Goal: Task Accomplishment & Management: Complete application form

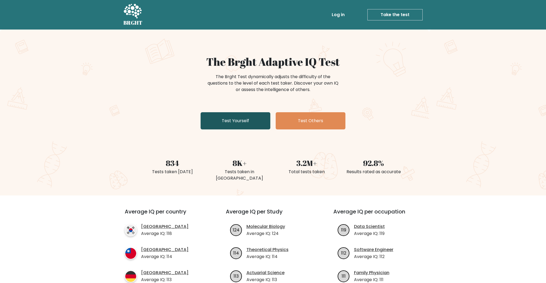
click at [243, 129] on link "Test Yourself" at bounding box center [236, 120] width 70 height 17
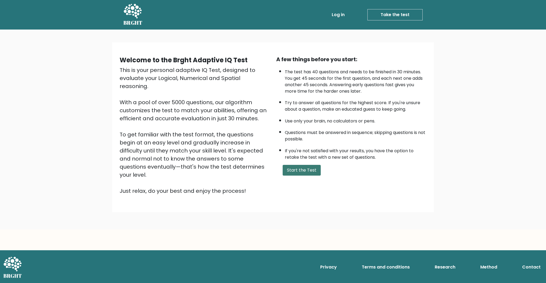
click at [311, 176] on button "Start the Test" at bounding box center [302, 170] width 38 height 11
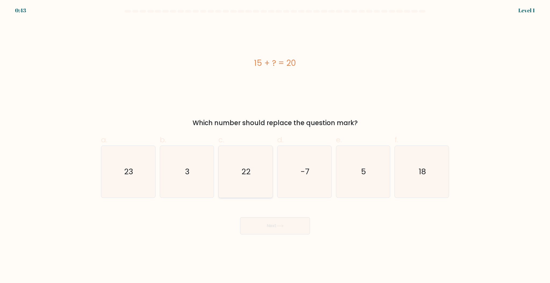
click at [252, 176] on icon "22" at bounding box center [246, 172] width 52 height 52
click at [275, 145] on input "c. 22" at bounding box center [275, 142] width 0 height 3
radio input "true"
click at [283, 232] on button "Next" at bounding box center [275, 225] width 70 height 17
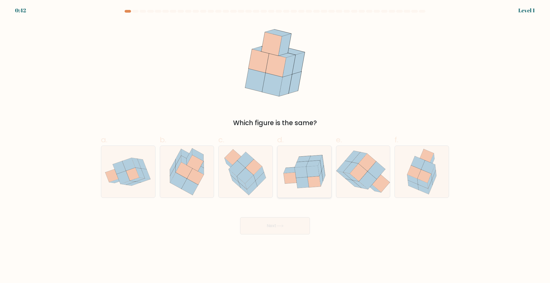
click at [303, 176] on icon at bounding box center [300, 172] width 13 height 11
click at [275, 145] on input "d." at bounding box center [275, 142] width 0 height 3
radio input "true"
click at [290, 234] on button "Next" at bounding box center [275, 225] width 70 height 17
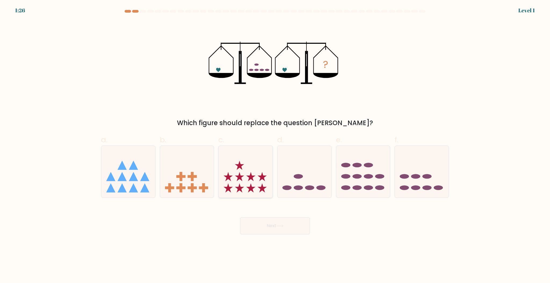
click at [256, 181] on icon at bounding box center [245, 171] width 54 height 45
click at [275, 145] on input "c." at bounding box center [275, 142] width 0 height 3
radio input "true"
click at [267, 234] on button "Next" at bounding box center [275, 225] width 70 height 17
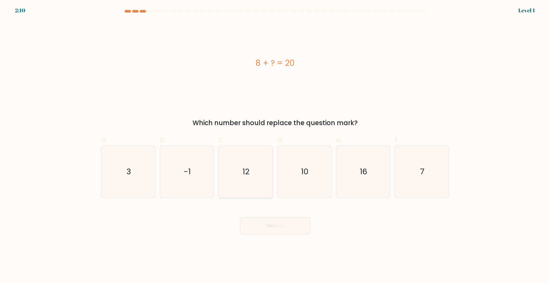
click at [245, 177] on text "12" at bounding box center [246, 171] width 7 height 11
click at [275, 145] on input "c. 12" at bounding box center [275, 142] width 0 height 3
radio input "true"
click at [269, 233] on button "Next" at bounding box center [275, 225] width 70 height 17
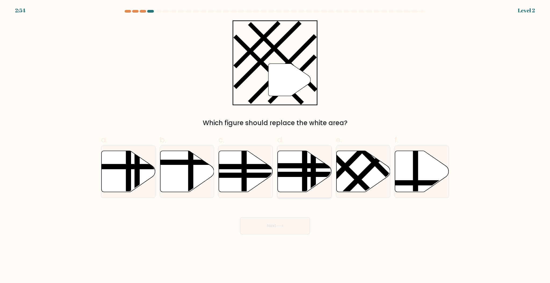
click at [308, 187] on icon at bounding box center [305, 171] width 54 height 41
click at [275, 145] on input "d." at bounding box center [275, 142] width 0 height 3
radio input "true"
click at [287, 234] on button "Next" at bounding box center [275, 225] width 70 height 17
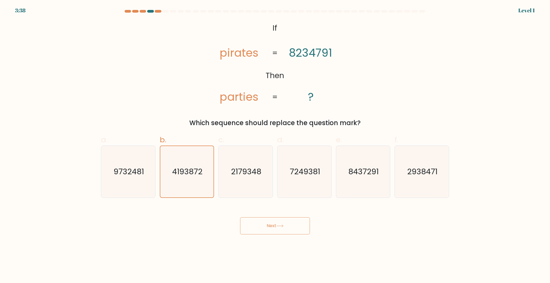
click at [263, 234] on button "Next" at bounding box center [275, 225] width 70 height 17
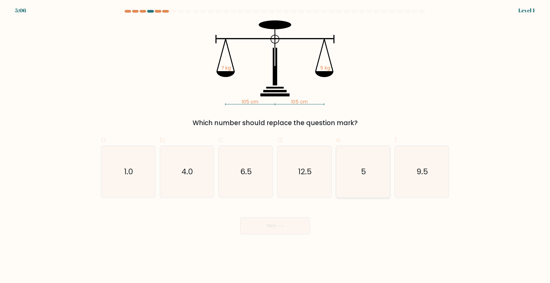
click at [349, 189] on icon "5" at bounding box center [363, 172] width 52 height 52
click at [275, 145] on input "e. 5" at bounding box center [275, 142] width 0 height 3
radio input "true"
click at [297, 234] on button "Next" at bounding box center [275, 225] width 70 height 17
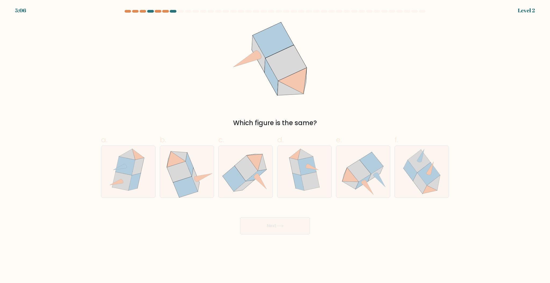
click at [246, 177] on icon at bounding box center [246, 167] width 23 height 25
click at [275, 145] on input "c." at bounding box center [275, 142] width 0 height 3
radio input "true"
click at [267, 234] on button "Next" at bounding box center [275, 225] width 70 height 17
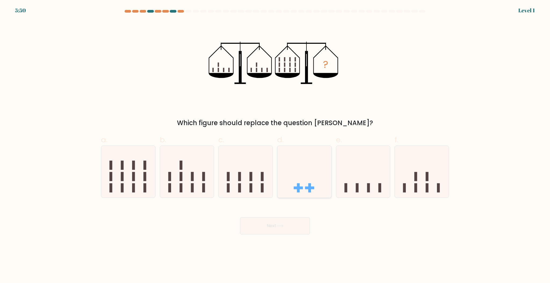
click at [296, 185] on icon at bounding box center [304, 171] width 54 height 45
click at [275, 145] on input "d." at bounding box center [275, 142] width 0 height 3
radio input "true"
click at [283, 234] on button "Next" at bounding box center [275, 225] width 70 height 17
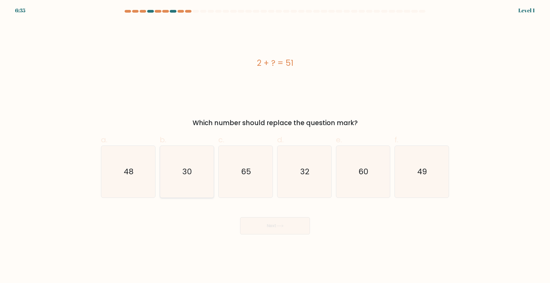
click at [203, 183] on icon "30" at bounding box center [187, 172] width 52 height 52
click at [275, 145] on input "b. 30" at bounding box center [275, 142] width 0 height 3
radio input "true"
click at [268, 234] on button "Next" at bounding box center [275, 225] width 70 height 17
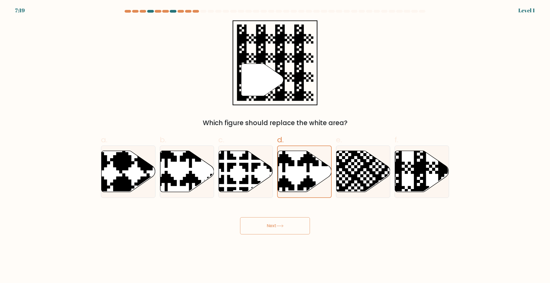
click at [287, 234] on button "Next" at bounding box center [275, 225] width 70 height 17
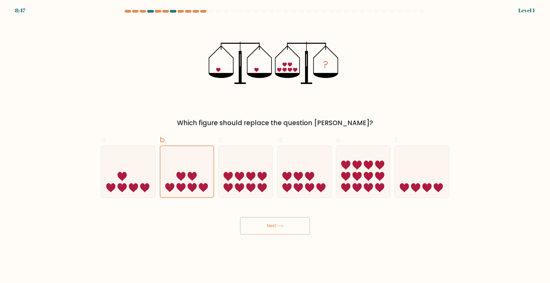
click at [265, 231] on button "Next" at bounding box center [275, 225] width 70 height 17
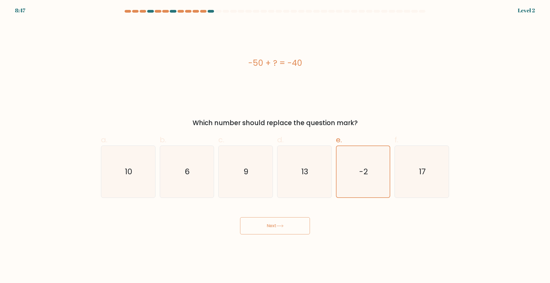
click at [289, 234] on button "Next" at bounding box center [275, 225] width 70 height 17
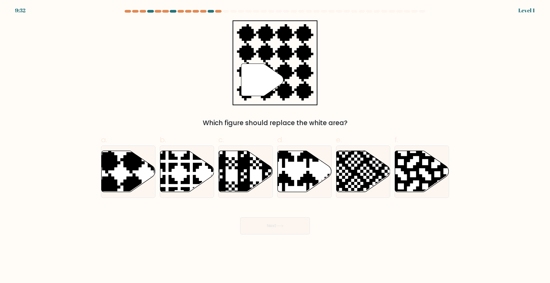
click at [253, 177] on icon at bounding box center [246, 171] width 54 height 41
click at [275, 145] on input "c." at bounding box center [275, 142] width 0 height 3
radio input "true"
click at [272, 234] on button "Next" at bounding box center [275, 225] width 70 height 17
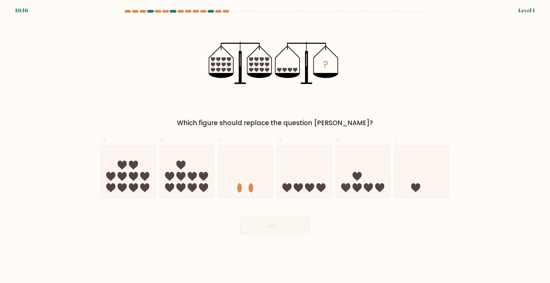
click at [299, 179] on icon at bounding box center [304, 171] width 54 height 45
click at [275, 145] on input "d." at bounding box center [275, 142] width 0 height 3
radio input "true"
click at [282, 227] on icon at bounding box center [279, 225] width 7 height 3
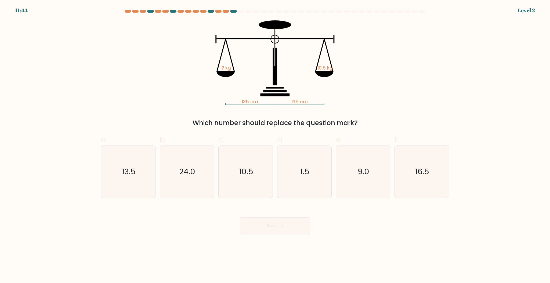
click at [189, 177] on text "24.0" at bounding box center [187, 171] width 16 height 11
click at [266, 234] on button "Next" at bounding box center [275, 225] width 70 height 17
click at [356, 179] on icon "9.0" at bounding box center [363, 172] width 52 height 52
click at [275, 145] on input "e. 9.0" at bounding box center [275, 142] width 0 height 3
radio input "true"
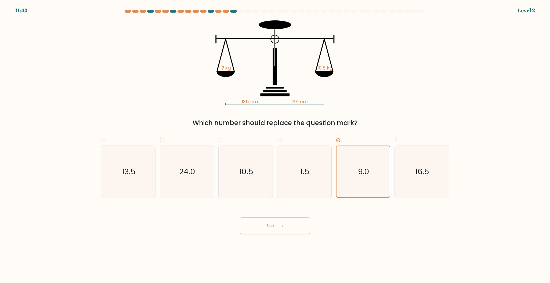
click at [302, 234] on button "Next" at bounding box center [275, 225] width 70 height 17
click at [210, 180] on icon "24.0" at bounding box center [187, 172] width 52 height 52
click at [275, 145] on input "b. 24.0" at bounding box center [275, 142] width 0 height 3
radio input "true"
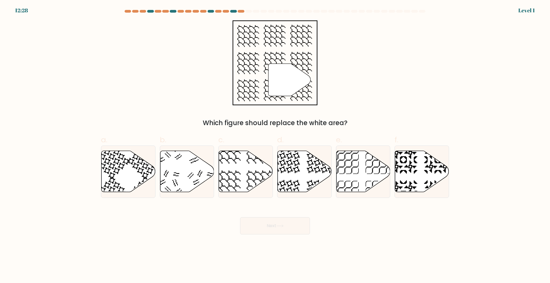
click at [269, 233] on button "Next" at bounding box center [275, 225] width 70 height 17
click at [297, 193] on icon at bounding box center [286, 194] width 28 height 28
click at [275, 145] on input "d." at bounding box center [275, 142] width 0 height 3
radio input "true"
click at [291, 231] on button "Next" at bounding box center [275, 225] width 70 height 17
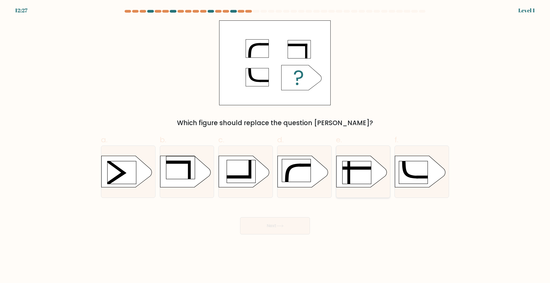
click at [355, 178] on rect at bounding box center [356, 172] width 29 height 23
click at [275, 145] on input "e." at bounding box center [275, 142] width 0 height 3
radio input "true"
click at [283, 227] on icon at bounding box center [279, 225] width 7 height 3
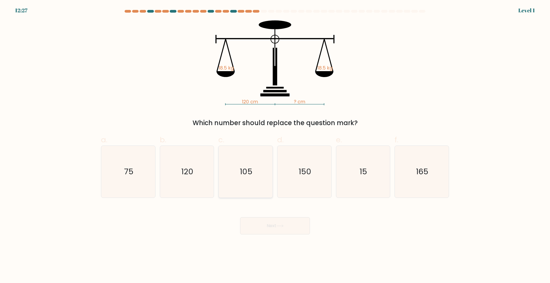
click at [250, 173] on text "105" at bounding box center [246, 171] width 13 height 11
click at [275, 145] on input "c. 105" at bounding box center [275, 142] width 0 height 3
radio input "true"
click at [272, 234] on button "Next" at bounding box center [275, 225] width 70 height 17
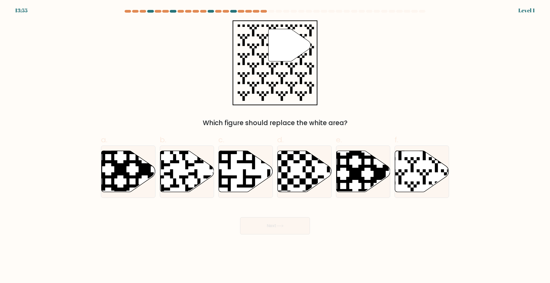
click at [300, 183] on icon at bounding box center [305, 171] width 54 height 41
click at [275, 145] on input "d." at bounding box center [275, 142] width 0 height 3
radio input "true"
click at [289, 234] on button "Next" at bounding box center [275, 225] width 70 height 17
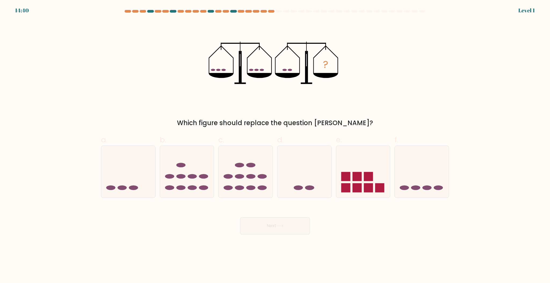
click at [253, 188] on icon at bounding box center [245, 171] width 54 height 45
click at [275, 145] on input "c." at bounding box center [275, 142] width 0 height 3
radio input "true"
click at [275, 234] on button "Next" at bounding box center [275, 225] width 70 height 17
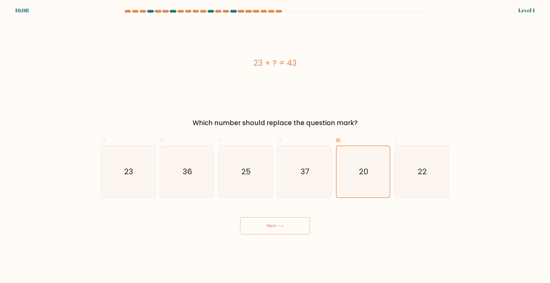
click at [291, 234] on button "Next" at bounding box center [275, 225] width 70 height 17
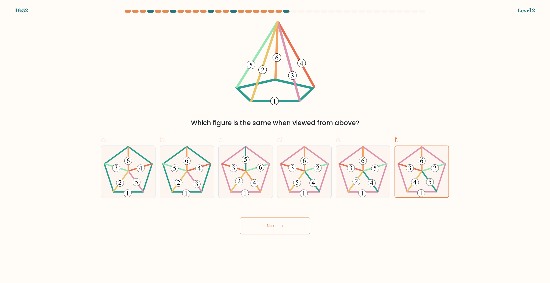
click at [284, 234] on button "Next" at bounding box center [275, 225] width 70 height 17
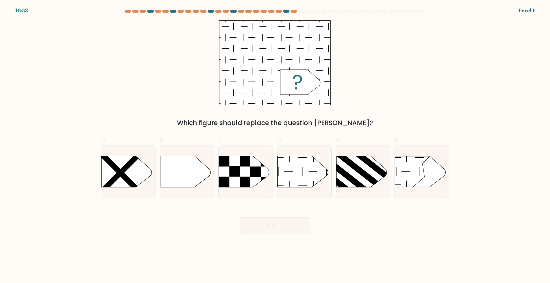
click at [133, 177] on icon at bounding box center [126, 171] width 50 height 31
click at [275, 145] on input "a." at bounding box center [275, 142] width 0 height 3
radio input "true"
click at [248, 229] on button "Next" at bounding box center [275, 225] width 70 height 17
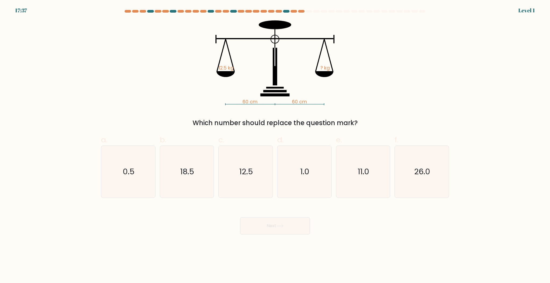
click at [240, 184] on icon "12.5" at bounding box center [246, 172] width 52 height 52
click at [275, 145] on input "c. 12.5" at bounding box center [275, 142] width 0 height 3
radio input "true"
click at [266, 232] on button "Next" at bounding box center [275, 225] width 70 height 17
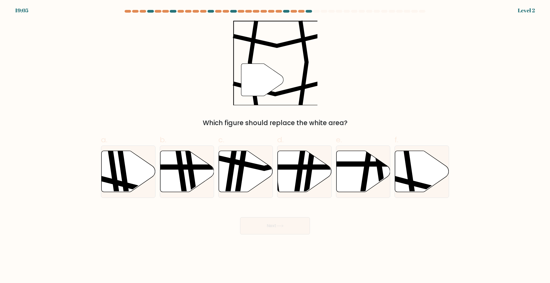
click at [291, 187] on icon at bounding box center [305, 171] width 54 height 41
click at [275, 145] on input "d." at bounding box center [275, 142] width 0 height 3
radio input "true"
click at [273, 234] on button "Next" at bounding box center [275, 225] width 70 height 17
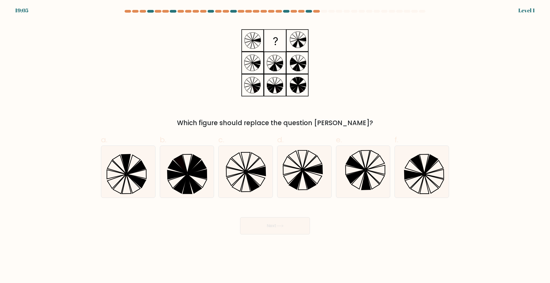
click at [297, 181] on icon at bounding box center [295, 179] width 13 height 19
click at [275, 145] on input "d." at bounding box center [275, 142] width 0 height 3
radio input "true"
click at [278, 234] on button "Next" at bounding box center [275, 225] width 70 height 17
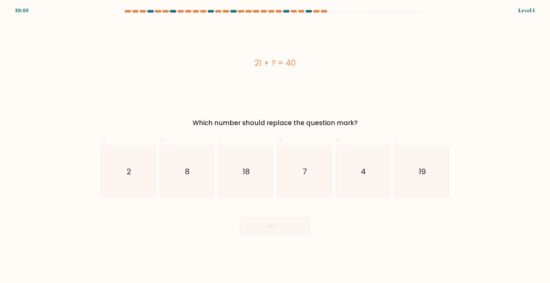
click at [302, 177] on text "7" at bounding box center [304, 171] width 4 height 11
click at [275, 145] on input "d. 7" at bounding box center [275, 142] width 0 height 3
radio input "true"
click at [279, 227] on icon at bounding box center [279, 225] width 7 height 3
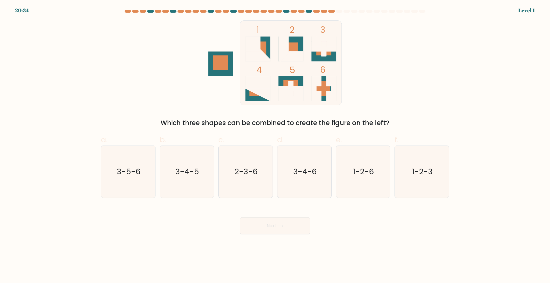
click at [250, 186] on icon "2-3-6" at bounding box center [246, 172] width 52 height 52
click at [275, 145] on input "c. 2-3-6" at bounding box center [275, 142] width 0 height 3
radio input "true"
click at [261, 234] on button "Next" at bounding box center [275, 225] width 70 height 17
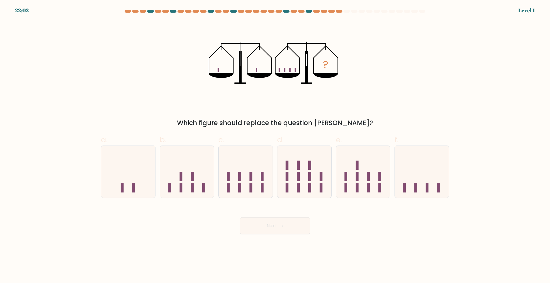
click at [241, 190] on icon at bounding box center [245, 171] width 54 height 45
click at [275, 145] on input "c." at bounding box center [275, 142] width 0 height 3
radio input "true"
click at [258, 234] on button "Next" at bounding box center [275, 225] width 70 height 17
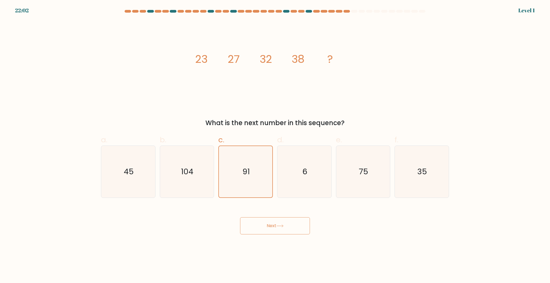
click at [264, 234] on button "Next" at bounding box center [275, 225] width 70 height 17
click at [248, 177] on text "91" at bounding box center [245, 171] width 7 height 11
click at [275, 145] on input "c. 91" at bounding box center [275, 142] width 0 height 3
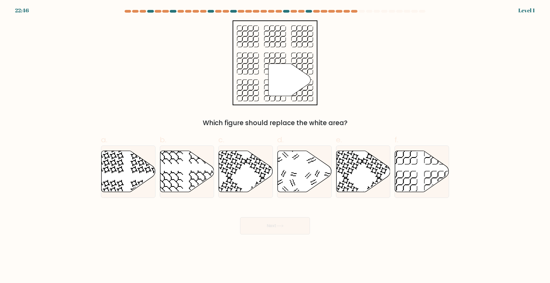
click at [275, 234] on button "Next" at bounding box center [275, 225] width 70 height 17
click at [253, 185] on icon at bounding box center [246, 171] width 54 height 41
click at [275, 145] on input "c." at bounding box center [275, 142] width 0 height 3
radio input "true"
click at [276, 234] on button "Next" at bounding box center [275, 225] width 70 height 17
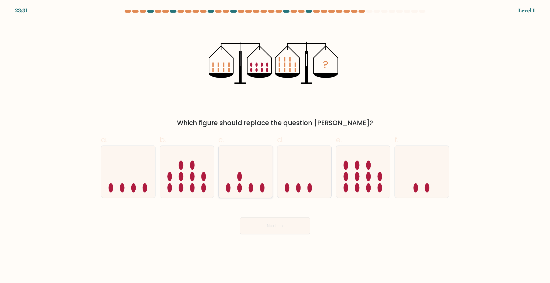
click at [242, 173] on icon at bounding box center [245, 171] width 54 height 45
click at [275, 145] on input "c." at bounding box center [275, 142] width 0 height 3
radio input "true"
click at [282, 234] on button "Next" at bounding box center [275, 225] width 70 height 17
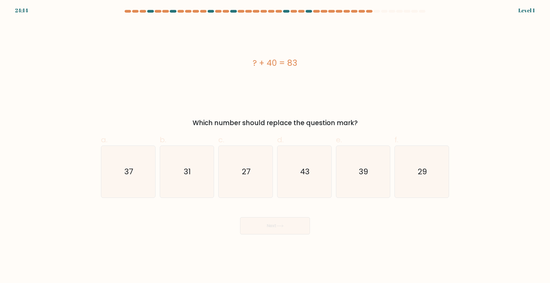
click at [247, 177] on text "27" at bounding box center [246, 171] width 9 height 11
click at [275, 145] on input "c. 27" at bounding box center [275, 142] width 0 height 3
radio input "true"
click at [273, 232] on button "Next" at bounding box center [275, 225] width 70 height 17
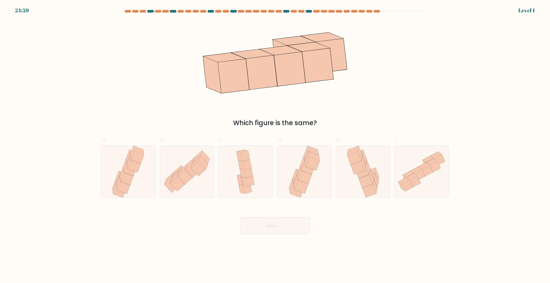
click at [250, 178] on icon at bounding box center [248, 172] width 9 height 10
click at [275, 145] on input "c." at bounding box center [275, 142] width 0 height 3
radio input "true"
click at [276, 234] on button "Next" at bounding box center [275, 225] width 70 height 17
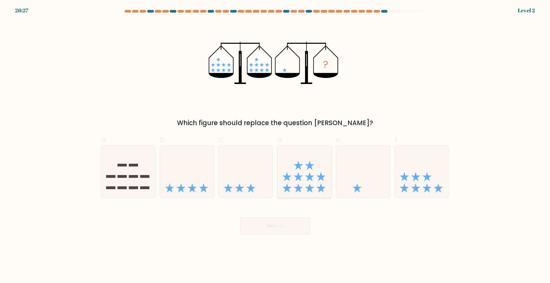
click at [316, 177] on icon at bounding box center [304, 171] width 54 height 45
click at [275, 145] on input "d." at bounding box center [275, 142] width 0 height 3
radio input "true"
click at [286, 232] on button "Next" at bounding box center [275, 225] width 70 height 17
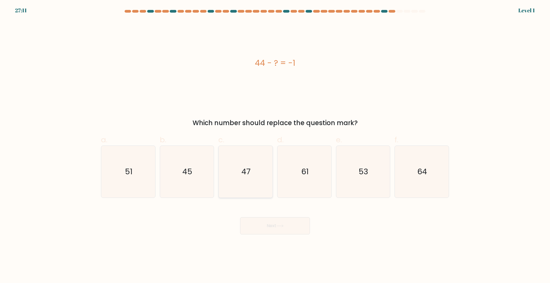
click at [240, 178] on icon "47" at bounding box center [246, 172] width 52 height 52
click at [275, 145] on input "c. 47" at bounding box center [275, 142] width 0 height 3
radio input "true"
click at [266, 234] on button "Next" at bounding box center [275, 225] width 70 height 17
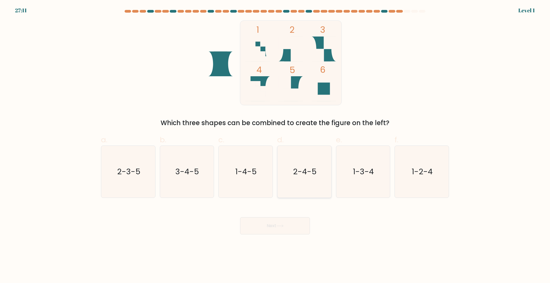
click at [297, 184] on icon "2-4-5" at bounding box center [304, 172] width 52 height 52
click at [275, 145] on input "d. 2-4-5" at bounding box center [275, 142] width 0 height 3
radio input "true"
click at [278, 229] on button "Next" at bounding box center [275, 225] width 70 height 17
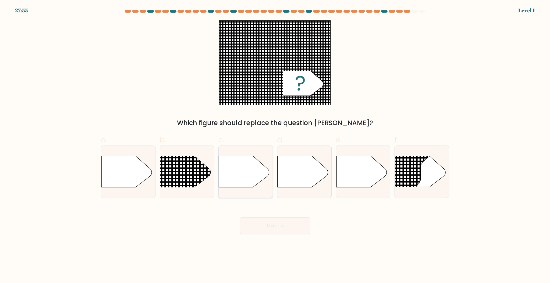
click at [245, 180] on icon at bounding box center [244, 171] width 50 height 31
click at [275, 145] on input "c." at bounding box center [275, 142] width 0 height 3
radio input "true"
click at [269, 234] on button "Next" at bounding box center [275, 225] width 70 height 17
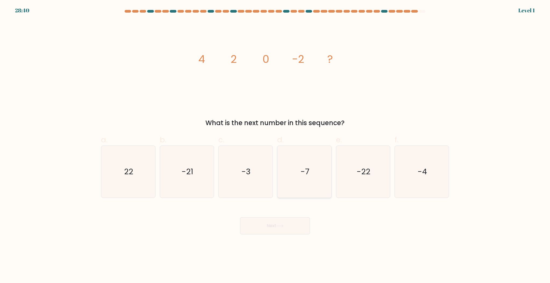
click at [300, 178] on icon "-7" at bounding box center [304, 172] width 52 height 52
click at [275, 145] on input "d. -7" at bounding box center [275, 142] width 0 height 3
radio input "true"
click at [286, 234] on button "Next" at bounding box center [275, 225] width 70 height 17
click at [253, 178] on icon "-3" at bounding box center [246, 172] width 52 height 52
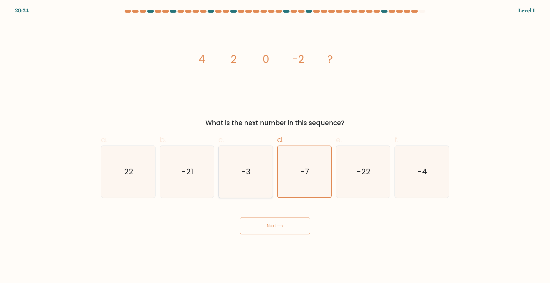
click at [275, 145] on input "c. -3" at bounding box center [275, 142] width 0 height 3
radio input "true"
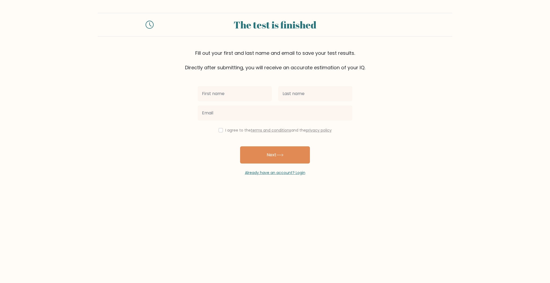
click at [233, 101] on input "text" at bounding box center [235, 93] width 74 height 15
click at [235, 101] on input "text" at bounding box center [235, 93] width 74 height 15
type input "qweq"
click at [321, 101] on input "text" at bounding box center [315, 93] width 74 height 15
type input "qweqwe"
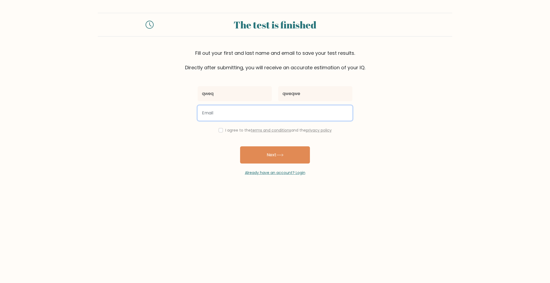
click at [240, 121] on input "email" at bounding box center [275, 112] width 155 height 15
type input "omarino1289@hotmail.com"
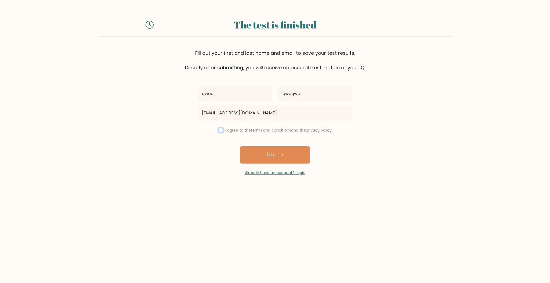
click at [218, 132] on input "checkbox" at bounding box center [220, 130] width 4 height 4
checkbox input "true"
click at [252, 163] on button "Next" at bounding box center [275, 154] width 70 height 17
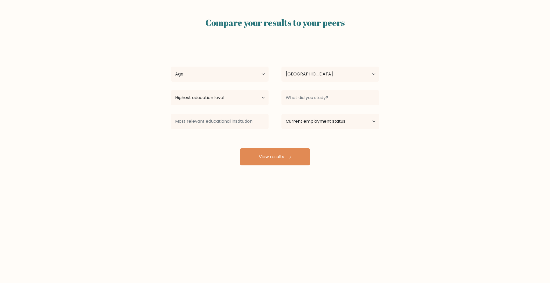
select select "AE"
click at [235, 82] on select "Age Under 18 years old 18-24 years old 25-34 years old 35-44 years old 45-54 ye…" at bounding box center [220, 74] width 98 height 15
click at [305, 82] on select "Country Afghanistan Albania Algeria American Samoa Andorra Angola Anguilla Anta…" at bounding box center [330, 74] width 98 height 15
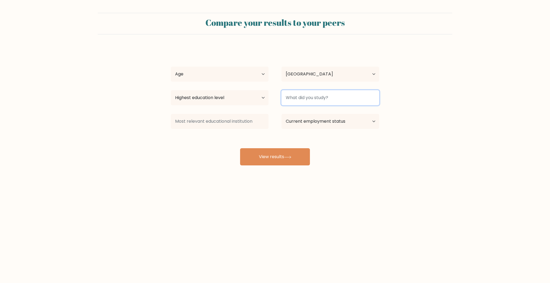
click at [301, 105] on input at bounding box center [330, 97] width 98 height 15
drag, startPoint x: 309, startPoint y: 121, endPoint x: 288, endPoint y: 123, distance: 21.3
click at [288, 105] on input "aacc" at bounding box center [330, 97] width 98 height 15
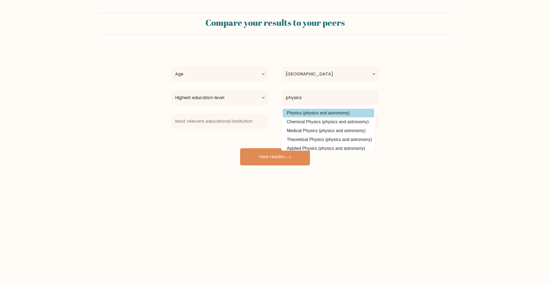
click at [305, 117] on option "Physics (physics and astronomy)" at bounding box center [328, 113] width 91 height 9
type input "Physics"
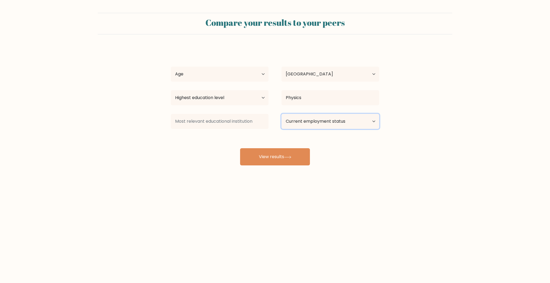
click at [305, 129] on select "Current employment status Employed Student Retired Other / prefer not to answer" at bounding box center [330, 121] width 98 height 15
select select "student"
click at [283, 129] on select "Current employment status Employed Student Retired Other / prefer not to answer" at bounding box center [330, 121] width 98 height 15
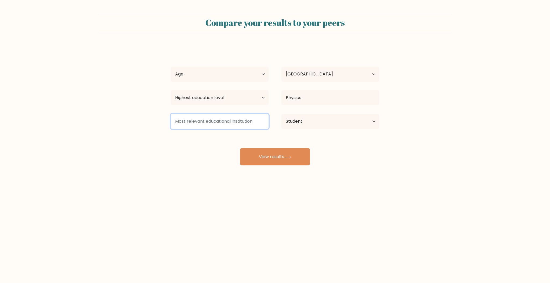
click at [264, 129] on input at bounding box center [220, 121] width 98 height 15
type input "harvard"
click at [220, 165] on div "qweq qweqwe Age Under 18 years old 18-24 years old 25-34 years old 35-44 years …" at bounding box center [274, 106] width 215 height 118
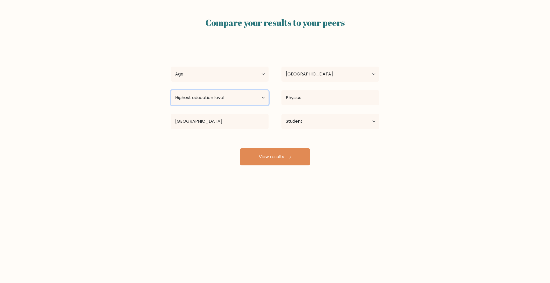
click at [222, 105] on select "Highest education level No schooling Primary Lower Secondary Upper Secondary Oc…" at bounding box center [220, 97] width 98 height 15
select select "upper_secondary"
click at [171, 105] on select "Highest education level No schooling Primary Lower Secondary Upper Secondary Oc…" at bounding box center [220, 97] width 98 height 15
drag, startPoint x: 220, startPoint y: 92, endPoint x: 220, endPoint y: 102, distance: 10.2
click at [221, 82] on select "Age Under 18 years old 18-24 years old 25-34 years old 35-44 years old 45-54 ye…" at bounding box center [220, 74] width 98 height 15
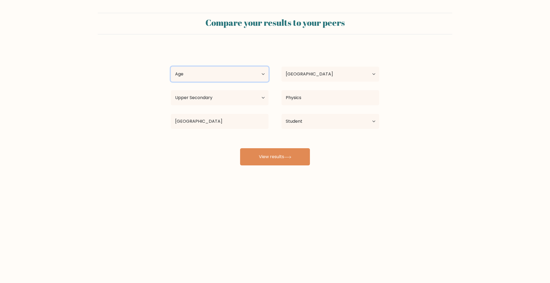
select select "45_54"
click at [171, 82] on select "Age Under 18 years old 18-24 years old 25-34 years old 35-44 years old 45-54 ye…" at bounding box center [220, 74] width 98 height 15
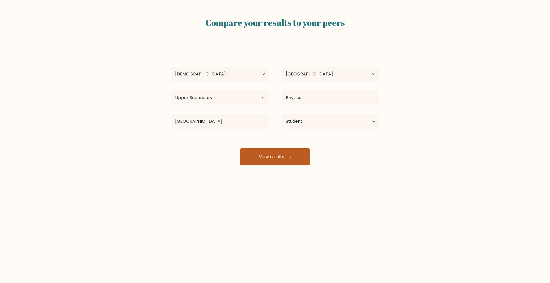
click at [270, 165] on button "View results" at bounding box center [275, 156] width 70 height 17
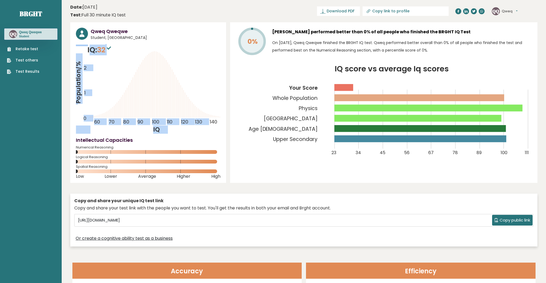
drag, startPoint x: 121, startPoint y: 63, endPoint x: 115, endPoint y: 67, distance: 7.0
click at [92, 65] on div "IQ: 32 Population/% IQ 0 1 2 60 70 80 90 100 110 120 130 140" at bounding box center [148, 89] width 145 height 89
click at [161, 70] on icon "Population/% IQ 0 1 2 60 70 80 90 100 110 120 130 140" at bounding box center [148, 89] width 145 height 89
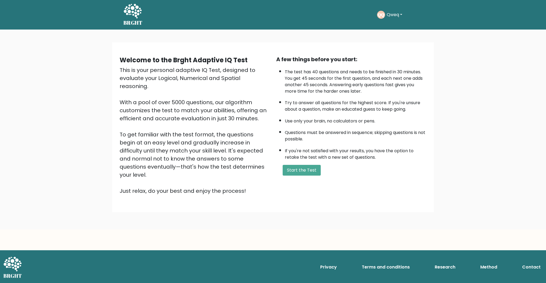
click at [396, 18] on div "QQ [GEOGRAPHIC_DATA] Dashboard Profile Settings Logout" at bounding box center [400, 15] width 46 height 12
click at [395, 16] on button "Qweq" at bounding box center [394, 14] width 19 height 7
click at [401, 66] on link "Logout" at bounding box center [399, 62] width 42 height 9
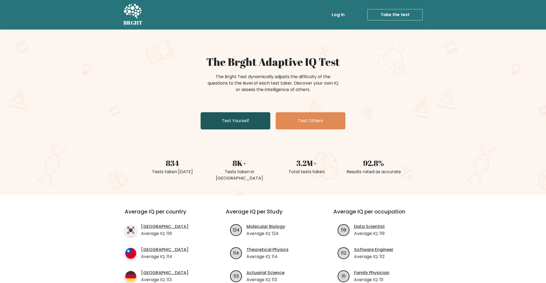
click at [246, 129] on link "Test Yourself" at bounding box center [236, 120] width 70 height 17
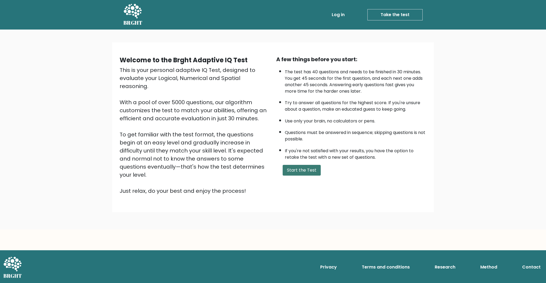
click at [317, 176] on button "Start the Test" at bounding box center [302, 170] width 38 height 11
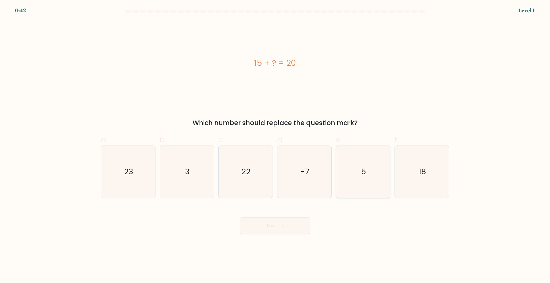
click at [355, 182] on icon "5" at bounding box center [363, 172] width 52 height 52
click at [275, 145] on input "e. 5" at bounding box center [275, 142] width 0 height 3
radio input "true"
click at [278, 234] on button "Next" at bounding box center [275, 225] width 70 height 17
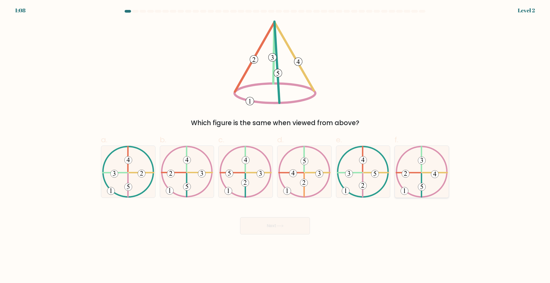
click at [419, 198] on icon at bounding box center [421, 172] width 52 height 52
click at [275, 145] on input "f." at bounding box center [275, 142] width 0 height 3
radio input "true"
click at [267, 234] on button "Next" at bounding box center [275, 225] width 70 height 17
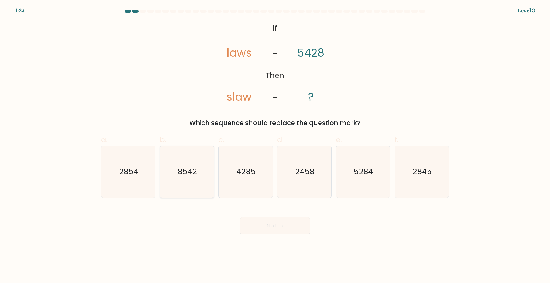
click at [202, 179] on icon "8542" at bounding box center [187, 172] width 52 height 52
click at [275, 145] on input "b. 8542" at bounding box center [275, 142] width 0 height 3
radio input "true"
click at [276, 234] on button "Next" at bounding box center [275, 225] width 70 height 17
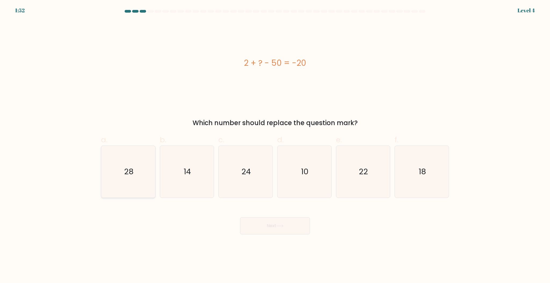
click at [138, 180] on icon "28" at bounding box center [128, 172] width 52 height 52
click at [275, 145] on input "a. 28" at bounding box center [275, 142] width 0 height 3
radio input "true"
click at [261, 232] on button "Next" at bounding box center [275, 225] width 70 height 17
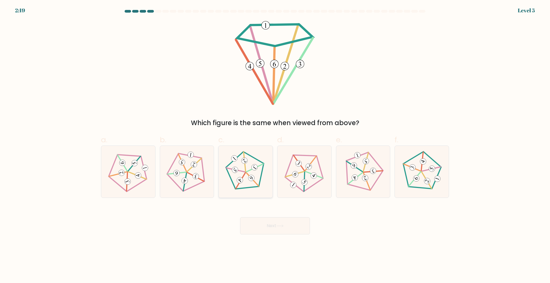
click at [242, 189] on icon at bounding box center [245, 171] width 41 height 41
click at [275, 145] on input "c." at bounding box center [275, 142] width 0 height 3
radio input "true"
click at [266, 234] on button "Next" at bounding box center [275, 225] width 70 height 17
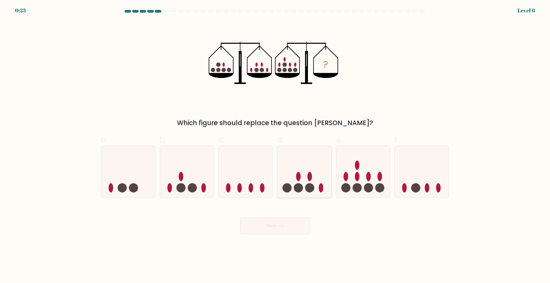
click at [299, 181] on ellipse at bounding box center [298, 176] width 5 height 9
click at [275, 145] on input "d." at bounding box center [275, 142] width 0 height 3
radio input "true"
click at [284, 234] on button "Next" at bounding box center [275, 225] width 70 height 17
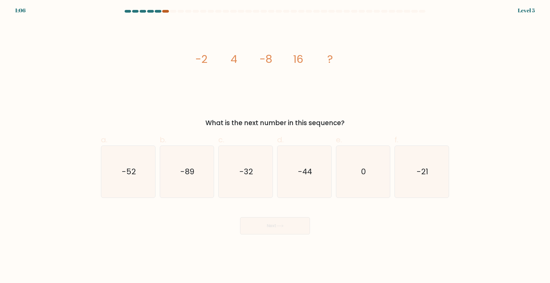
click at [168, 11] on div at bounding box center [165, 11] width 6 height 3
click at [254, 173] on icon "-32" at bounding box center [246, 172] width 52 height 52
click at [275, 145] on input "c. -32" at bounding box center [275, 142] width 0 height 3
radio input "true"
drag, startPoint x: 286, startPoint y: 240, endPoint x: 296, endPoint y: 234, distance: 11.6
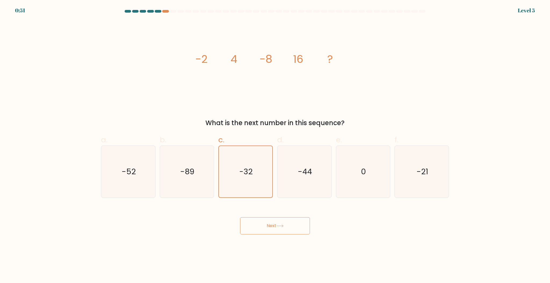
click at [286, 234] on button "Next" at bounding box center [275, 225] width 70 height 17
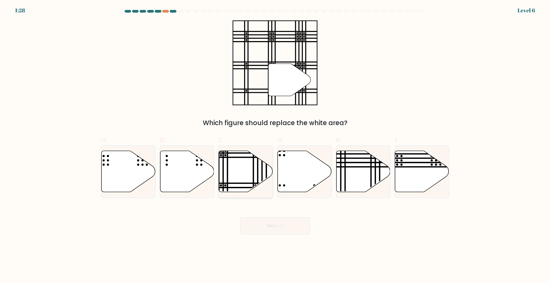
click at [246, 187] on icon at bounding box center [246, 171] width 54 height 41
click at [275, 145] on input "c." at bounding box center [275, 142] width 0 height 3
radio input "true"
click at [290, 234] on button "Next" at bounding box center [275, 225] width 70 height 17
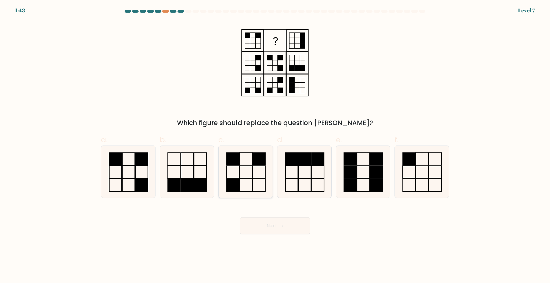
click at [255, 176] on icon at bounding box center [246, 172] width 52 height 52
click at [275, 145] on input "c." at bounding box center [275, 142] width 0 height 3
radio input "true"
click at [292, 234] on button "Next" at bounding box center [275, 225] width 70 height 17
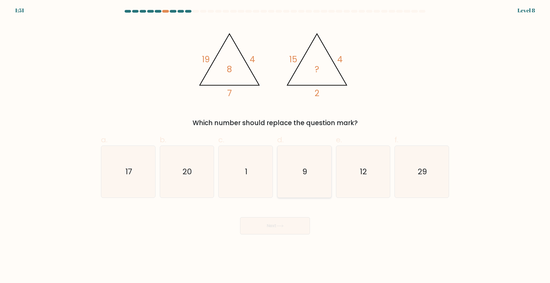
click at [301, 181] on icon "9" at bounding box center [304, 172] width 52 height 52
click at [275, 145] on input "d. 9" at bounding box center [275, 142] width 0 height 3
radio input "true"
click at [291, 232] on button "Next" at bounding box center [275, 225] width 70 height 17
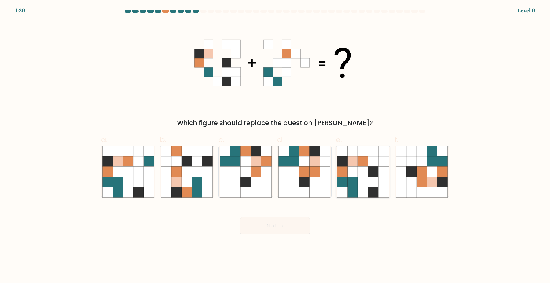
click at [355, 172] on icon at bounding box center [352, 171] width 10 height 10
click at [275, 145] on input "e." at bounding box center [275, 142] width 0 height 3
radio input "true"
click at [272, 234] on button "Next" at bounding box center [275, 225] width 70 height 17
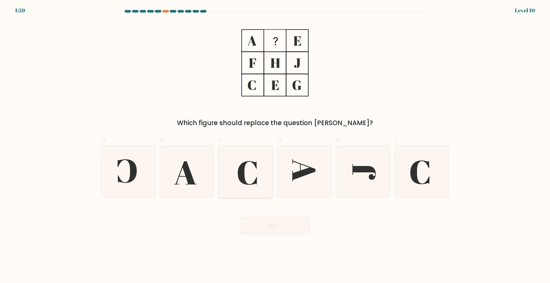
click at [235, 184] on icon at bounding box center [246, 172] width 52 height 52
click at [275, 145] on input "c." at bounding box center [275, 142] width 0 height 3
radio input "true"
click at [281, 234] on button "Next" at bounding box center [275, 225] width 70 height 17
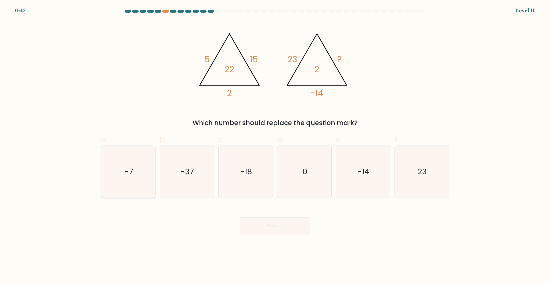
click at [141, 180] on icon "-7" at bounding box center [128, 172] width 52 height 52
click at [275, 145] on input "a. -7" at bounding box center [275, 142] width 0 height 3
radio input "true"
drag, startPoint x: 276, startPoint y: 241, endPoint x: 285, endPoint y: 239, distance: 8.8
click at [279, 234] on button "Next" at bounding box center [275, 225] width 70 height 17
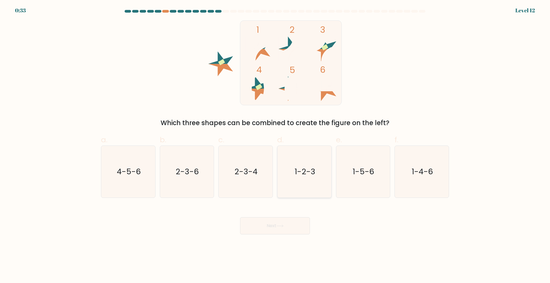
click at [315, 174] on icon "1-2-3" at bounding box center [304, 172] width 52 height 52
click at [275, 145] on input "d. 1-2-3" at bounding box center [275, 142] width 0 height 3
radio input "true"
click at [289, 234] on button "Next" at bounding box center [275, 225] width 70 height 17
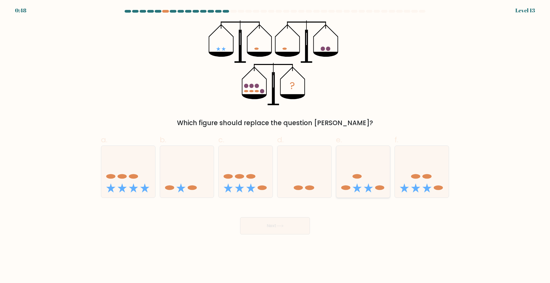
click at [360, 191] on icon at bounding box center [363, 171] width 54 height 45
click at [275, 145] on input "e." at bounding box center [275, 142] width 0 height 3
radio input "true"
click at [297, 233] on button "Next" at bounding box center [275, 225] width 70 height 17
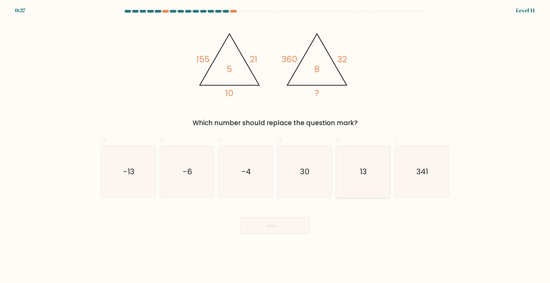
click at [348, 179] on icon "13" at bounding box center [363, 172] width 52 height 52
click at [275, 145] on input "e. 13" at bounding box center [275, 142] width 0 height 3
radio input "true"
click at [287, 192] on icon "30" at bounding box center [304, 172] width 52 height 52
click at [275, 145] on input "d. 30" at bounding box center [275, 142] width 0 height 3
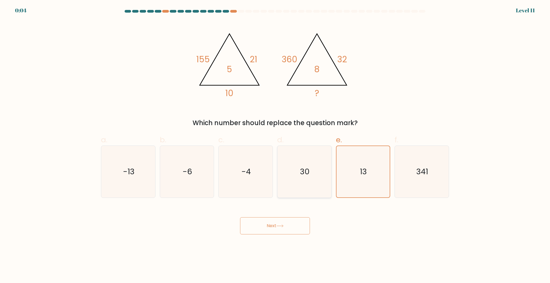
radio input "true"
click at [281, 234] on button "Next" at bounding box center [275, 225] width 70 height 17
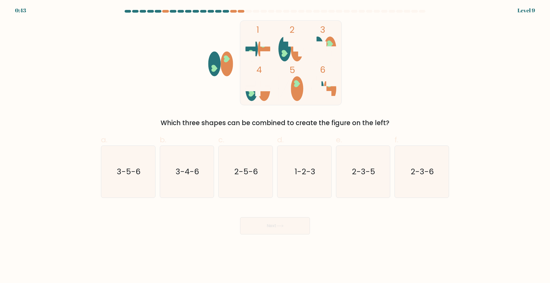
click at [236, 8] on div "0:43 Level 9" at bounding box center [275, 7] width 550 height 14
click at [236, 9] on div "0:43 Level 9" at bounding box center [275, 7] width 550 height 14
click at [425, 169] on icon "2-3-6" at bounding box center [422, 172] width 52 height 52
click at [275, 145] on input "f. 2-3-6" at bounding box center [275, 142] width 0 height 3
radio input "true"
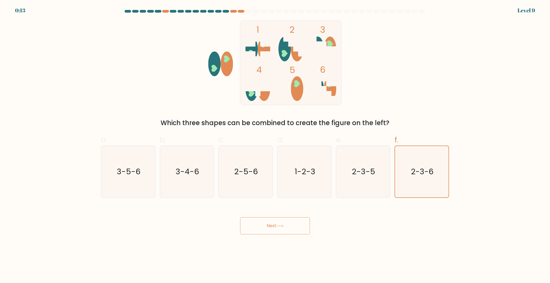
click at [295, 224] on div "Next" at bounding box center [275, 219] width 354 height 30
click at [288, 234] on button "Next" at bounding box center [275, 225] width 70 height 17
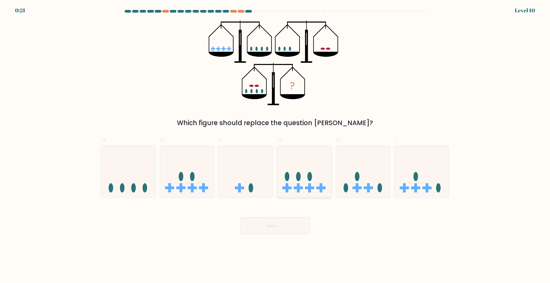
click at [287, 188] on rect at bounding box center [286, 187] width 3 height 9
click at [275, 145] on input "d." at bounding box center [275, 142] width 0 height 3
radio input "true"
click at [282, 234] on button "Next" at bounding box center [275, 225] width 70 height 17
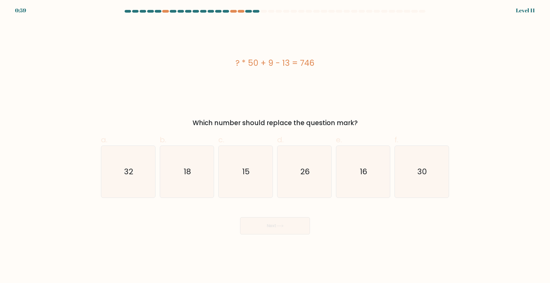
drag, startPoint x: 313, startPoint y: 64, endPoint x: 231, endPoint y: 61, distance: 82.5
click at [231, 61] on div "? * 50 + 9 - 13 = 746" at bounding box center [275, 63] width 348 height 12
copy div "? * 50 + 9 - 13 = 746"
click at [467, 107] on form "a." at bounding box center [275, 122] width 550 height 224
drag, startPoint x: 251, startPoint y: 177, endPoint x: 264, endPoint y: 197, distance: 23.5
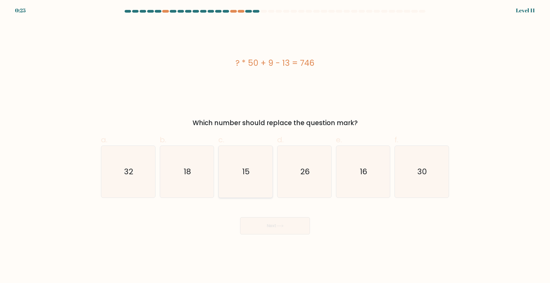
click at [251, 177] on icon "15" at bounding box center [246, 172] width 52 height 52
click at [275, 145] on input "c. 15" at bounding box center [275, 142] width 0 height 3
radio input "true"
click at [279, 234] on button "Next" at bounding box center [275, 225] width 70 height 17
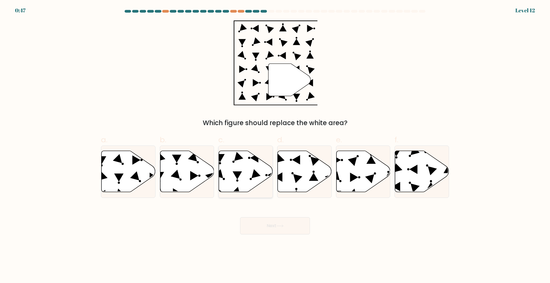
click at [251, 192] on icon at bounding box center [246, 171] width 54 height 41
click at [275, 145] on input "c." at bounding box center [275, 142] width 0 height 3
radio input "true"
drag, startPoint x: 249, startPoint y: 182, endPoint x: 287, endPoint y: 111, distance: 80.3
click at [287, 111] on form at bounding box center [275, 122] width 550 height 224
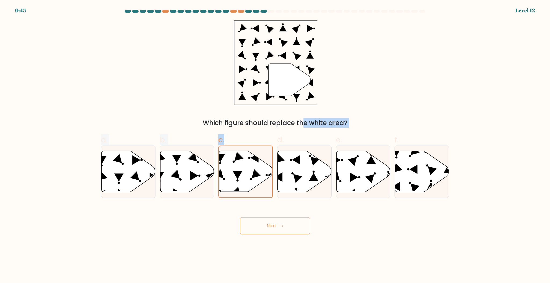
drag, startPoint x: 247, startPoint y: 170, endPoint x: 244, endPoint y: 122, distance: 47.4
click at [257, 128] on form at bounding box center [275, 122] width 550 height 224
click at [166, 96] on div "" Which figure should replace the white area?" at bounding box center [275, 73] width 354 height 107
click at [279, 234] on button "Next" at bounding box center [275, 225] width 70 height 17
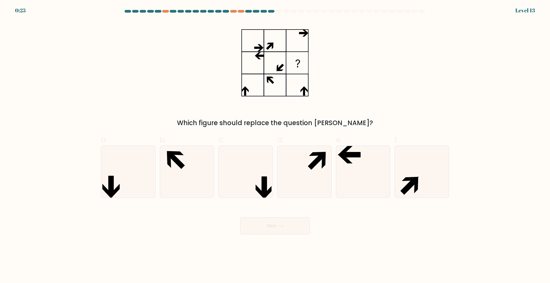
click at [490, 86] on form at bounding box center [275, 122] width 550 height 224
click at [320, 171] on icon at bounding box center [304, 172] width 52 height 52
click at [275, 145] on input "d." at bounding box center [275, 142] width 0 height 3
radio input "true"
click at [282, 234] on button "Next" at bounding box center [275, 225] width 70 height 17
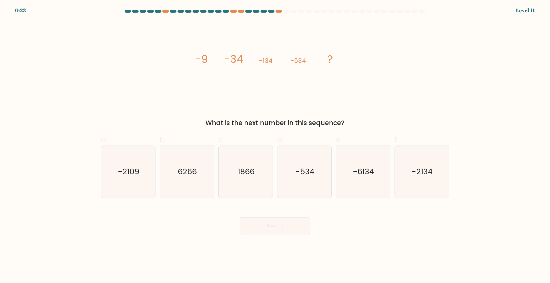
click at [525, 37] on form at bounding box center [275, 122] width 550 height 224
click at [429, 184] on icon "-2134" at bounding box center [422, 172] width 52 height 52
click at [275, 145] on input "f. -2134" at bounding box center [275, 142] width 0 height 3
radio input "true"
click at [287, 234] on button "Next" at bounding box center [275, 225] width 70 height 17
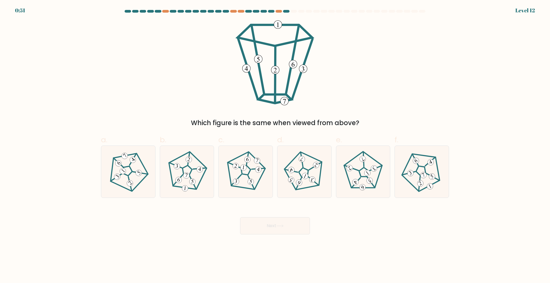
click at [525, 137] on form at bounding box center [275, 122] width 550 height 224
click at [424, 190] on icon at bounding box center [421, 171] width 41 height 41
click at [275, 145] on input "f." at bounding box center [275, 142] width 0 height 3
radio input "true"
click at [291, 234] on button "Next" at bounding box center [275, 225] width 70 height 17
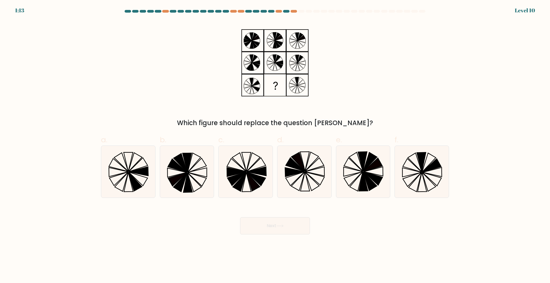
click at [288, 12] on div at bounding box center [286, 11] width 6 height 3
click at [287, 11] on div at bounding box center [286, 11] width 6 height 3
click at [536, 171] on form at bounding box center [275, 122] width 550 height 224
click at [130, 183] on icon at bounding box center [134, 181] width 13 height 19
click at [275, 145] on input "a." at bounding box center [275, 142] width 0 height 3
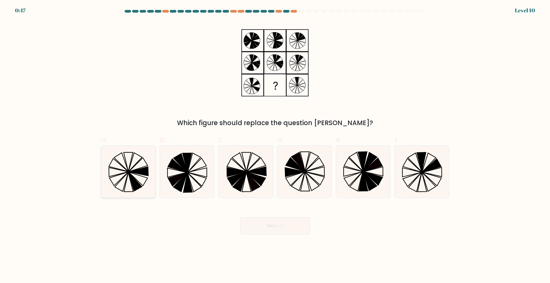
radio input "true"
click at [418, 178] on icon at bounding box center [412, 179] width 19 height 14
click at [275, 145] on input "f." at bounding box center [275, 142] width 0 height 3
radio input "true"
click at [278, 234] on button "Next" at bounding box center [275, 225] width 70 height 17
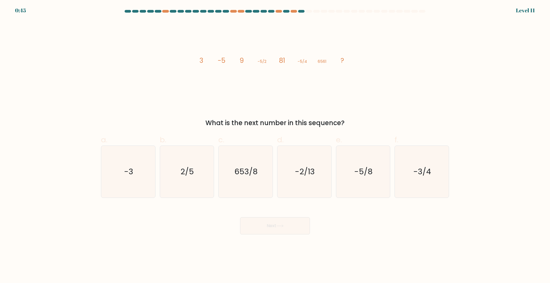
click at [521, 160] on form at bounding box center [275, 122] width 550 height 224
drag, startPoint x: 361, startPoint y: 190, endPoint x: 348, endPoint y: 198, distance: 15.3
click at [362, 190] on icon "-5/8" at bounding box center [363, 172] width 52 height 52
click at [275, 145] on input "e. -5/8" at bounding box center [275, 142] width 0 height 3
radio input "true"
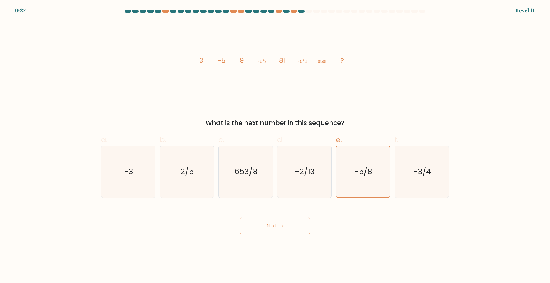
click at [290, 233] on button "Next" at bounding box center [275, 225] width 70 height 17
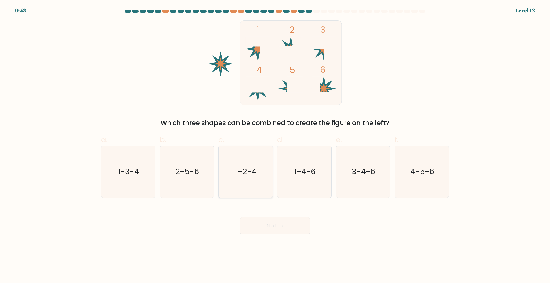
click at [250, 177] on text "1-2-4" at bounding box center [246, 171] width 21 height 11
click at [275, 145] on input "c. 1-2-4" at bounding box center [275, 142] width 0 height 3
radio input "true"
click at [382, 156] on icon "3-4-6" at bounding box center [363, 172] width 52 height 52
click at [275, 145] on input "e. 3-4-6" at bounding box center [275, 142] width 0 height 3
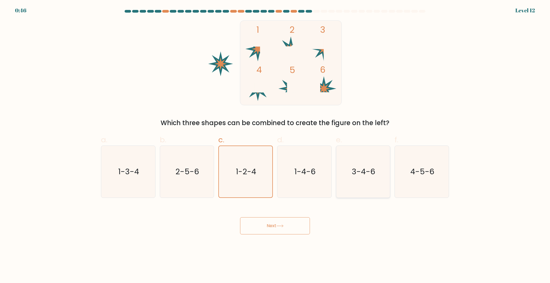
radio input "true"
click at [434, 175] on icon "4-5-6" at bounding box center [422, 172] width 52 height 52
click at [275, 145] on input "f. 4-5-6" at bounding box center [275, 142] width 0 height 3
radio input "true"
click at [293, 234] on button "Next" at bounding box center [275, 225] width 70 height 17
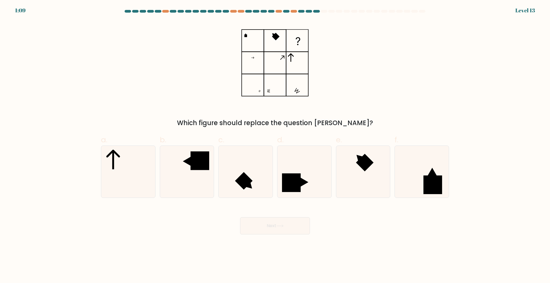
click at [34, 96] on form at bounding box center [275, 122] width 550 height 224
click at [198, 178] on icon at bounding box center [187, 172] width 52 height 52
click at [275, 145] on input "b." at bounding box center [275, 142] width 0 height 3
radio input "true"
click at [264, 227] on button "Next" at bounding box center [275, 225] width 70 height 17
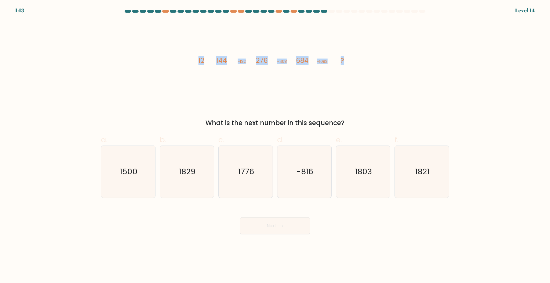
drag, startPoint x: 198, startPoint y: 59, endPoint x: 352, endPoint y: 64, distance: 153.6
click at [352, 64] on icon "image/svg+xml 12 144 -132 276 -408 684 -1092 ?" at bounding box center [274, 62] width 161 height 85
copy g "12 144 -132 276 -408 684 -1092 ?"
click at [344, 64] on tspan "?" at bounding box center [342, 60] width 3 height 9
drag, startPoint x: 74, startPoint y: 16, endPoint x: 192, endPoint y: 94, distance: 141.5
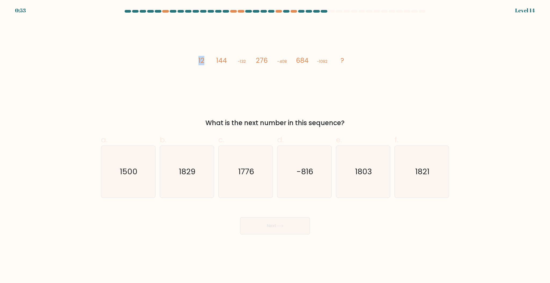
click at [190, 93] on form at bounding box center [275, 122] width 550 height 224
click at [522, 177] on form at bounding box center [275, 122] width 550 height 224
click at [339, 136] on div "a. 1500 b. 1829 c." at bounding box center [275, 164] width 352 height 68
drag, startPoint x: 242, startPoint y: 184, endPoint x: 253, endPoint y: 199, distance: 18.4
click at [242, 184] on icon "1776" at bounding box center [246, 172] width 52 height 52
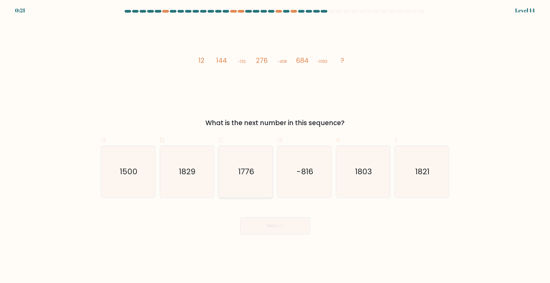
click at [275, 145] on input "c. 1776" at bounding box center [275, 142] width 0 height 3
radio input "true"
click at [273, 234] on button "Next" at bounding box center [275, 225] width 70 height 17
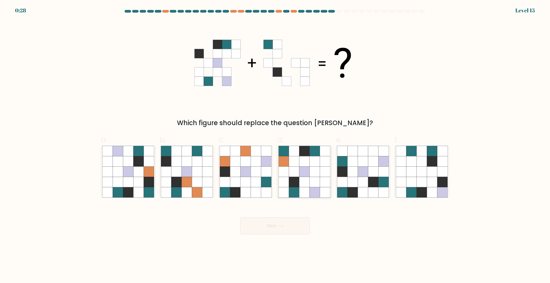
click at [306, 194] on icon at bounding box center [304, 192] width 10 height 10
click at [275, 145] on input "d." at bounding box center [275, 142] width 0 height 3
radio input "true"
click at [199, 186] on icon at bounding box center [197, 182] width 10 height 10
click at [275, 145] on input "b." at bounding box center [275, 142] width 0 height 3
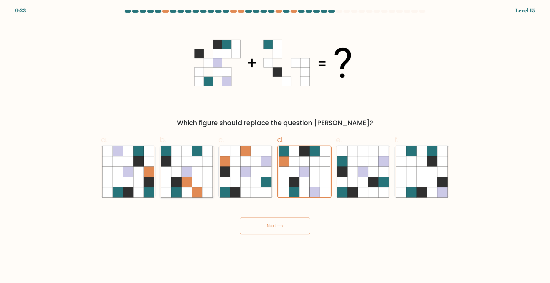
radio input "true"
drag, startPoint x: 282, startPoint y: 60, endPoint x: 258, endPoint y: 59, distance: 23.9
click at [258, 59] on icon at bounding box center [274, 62] width 161 height 85
click at [319, 194] on icon at bounding box center [314, 192] width 10 height 10
click at [275, 145] on input "d." at bounding box center [275, 142] width 0 height 3
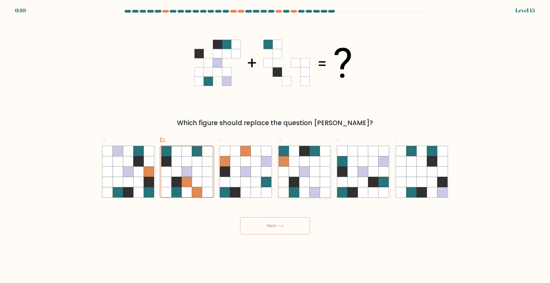
radio input "true"
click at [364, 177] on icon at bounding box center [363, 171] width 10 height 10
click at [275, 145] on input "e." at bounding box center [275, 142] width 0 height 3
radio input "true"
click at [420, 166] on icon at bounding box center [421, 161] width 10 height 10
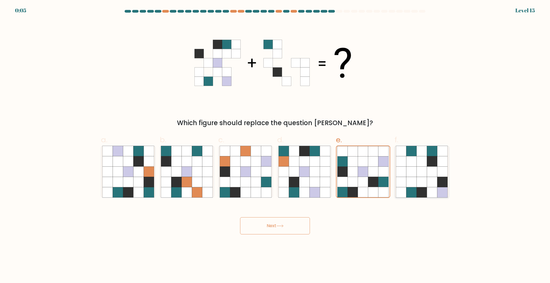
click at [275, 145] on input "f." at bounding box center [275, 142] width 0 height 3
radio input "true"
click at [121, 161] on icon at bounding box center [128, 172] width 52 height 52
click at [275, 145] on input "a." at bounding box center [275, 142] width 0 height 3
radio input "true"
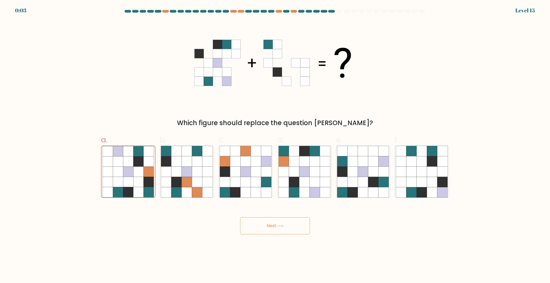
click at [270, 221] on div "Next" at bounding box center [275, 219] width 354 height 30
click at [271, 227] on button "Next" at bounding box center [275, 225] width 70 height 17
click at [271, 229] on button "Next" at bounding box center [275, 225] width 70 height 17
drag, startPoint x: 272, startPoint y: 233, endPoint x: 272, endPoint y: 237, distance: 3.8
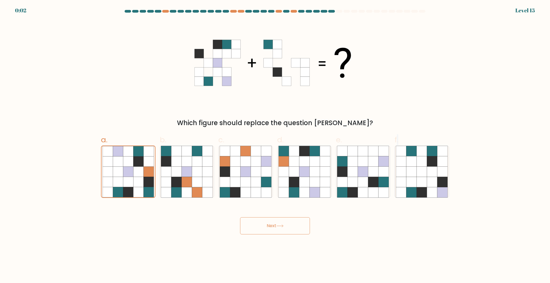
click at [272, 234] on button "Next" at bounding box center [275, 225] width 70 height 17
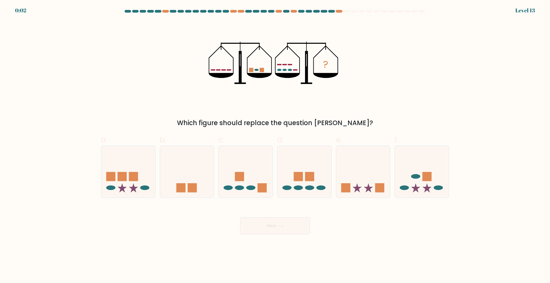
click at [272, 234] on button "Next" at bounding box center [275, 225] width 70 height 17
click at [270, 234] on button "Next" at bounding box center [275, 225] width 70 height 17
click at [276, 128] on div "Which figure should replace the question mark?" at bounding box center [274, 123] width 341 height 10
click at [298, 181] on rect at bounding box center [298, 176] width 9 height 9
click at [275, 145] on input "d." at bounding box center [275, 142] width 0 height 3
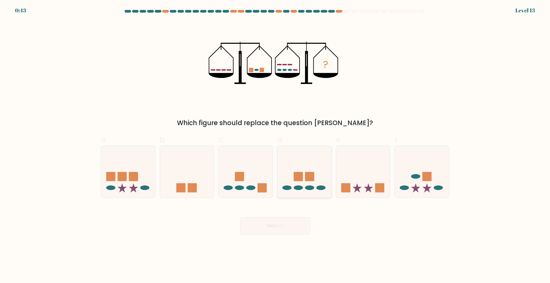
radio input "true"
click at [289, 234] on button "Next" at bounding box center [275, 225] width 70 height 17
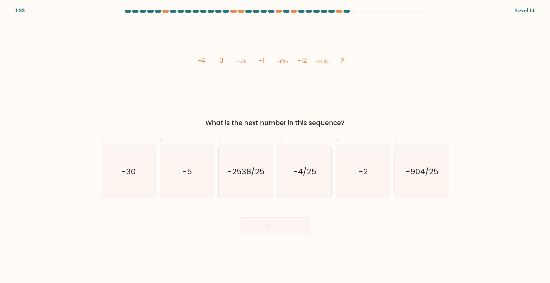
click at [525, 180] on form at bounding box center [275, 122] width 550 height 224
click at [137, 186] on icon "-30" at bounding box center [128, 172] width 52 height 52
click at [275, 145] on input "a. -30" at bounding box center [275, 142] width 0 height 3
radio input "true"
click at [277, 234] on button "Next" at bounding box center [275, 225] width 70 height 17
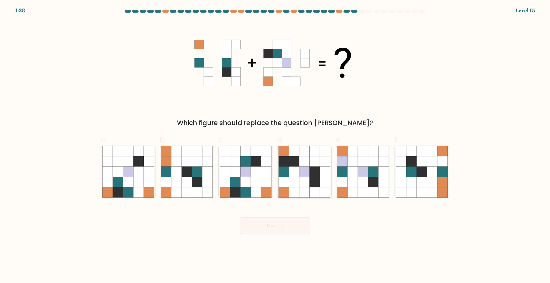
click at [301, 186] on icon at bounding box center [304, 182] width 10 height 10
click at [275, 145] on input "d." at bounding box center [275, 142] width 0 height 3
radio input "true"
click at [261, 234] on button "Next" at bounding box center [275, 225] width 70 height 17
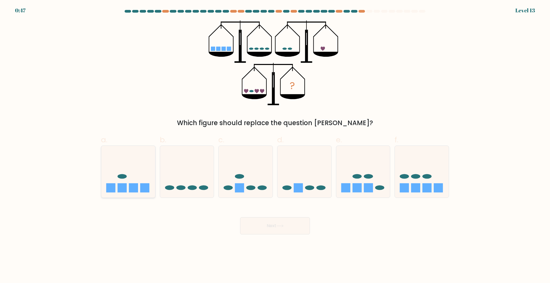
click at [128, 180] on icon at bounding box center [128, 171] width 54 height 45
click at [275, 145] on input "a." at bounding box center [275, 142] width 0 height 3
radio input "true"
click at [279, 227] on icon at bounding box center [279, 225] width 7 height 3
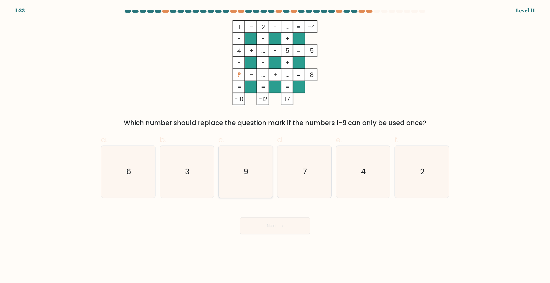
click at [241, 182] on icon "9" at bounding box center [246, 172] width 52 height 52
click at [275, 145] on input "c. 9" at bounding box center [275, 142] width 0 height 3
radio input "true"
click at [520, 168] on form at bounding box center [275, 122] width 550 height 224
click at [309, 188] on icon "7" at bounding box center [304, 172] width 52 height 52
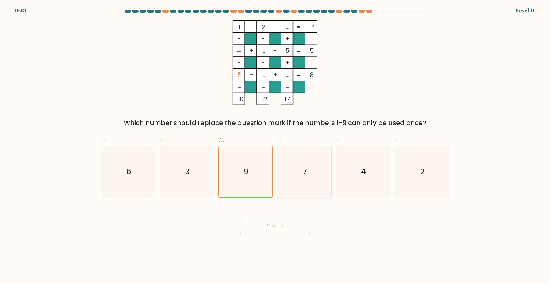
click at [275, 145] on input "d. 7" at bounding box center [275, 142] width 0 height 3
radio input "true"
click at [276, 234] on button "Next" at bounding box center [275, 225] width 70 height 17
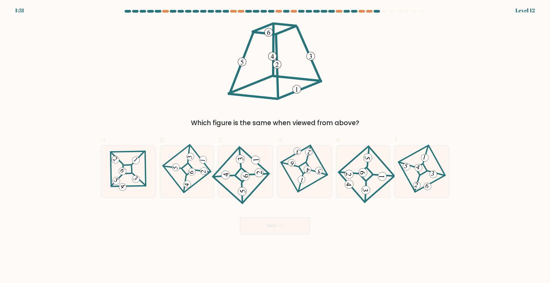
click at [163, 228] on div "Next" at bounding box center [275, 219] width 354 height 30
drag, startPoint x: 492, startPoint y: 132, endPoint x: 522, endPoint y: 138, distance: 30.7
click at [492, 132] on form at bounding box center [275, 122] width 550 height 224
click at [429, 175] on icon at bounding box center [422, 171] width 36 height 41
click at [275, 145] on input "f." at bounding box center [275, 142] width 0 height 3
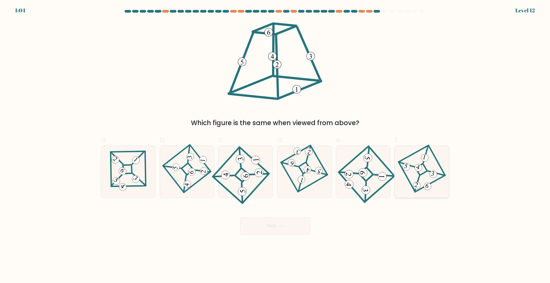
radio input "true"
click at [253, 176] on icon at bounding box center [245, 171] width 48 height 41
click at [275, 145] on input "c." at bounding box center [275, 142] width 0 height 3
radio input "true"
click at [188, 219] on div "Next" at bounding box center [275, 219] width 354 height 30
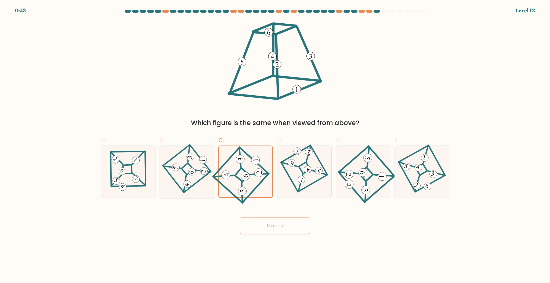
click at [201, 192] on icon at bounding box center [187, 171] width 36 height 41
click at [275, 145] on input "b." at bounding box center [275, 142] width 0 height 3
radio input "true"
click at [243, 181] on 841 at bounding box center [245, 175] width 9 height 9
click at [275, 145] on input "c." at bounding box center [275, 142] width 0 height 3
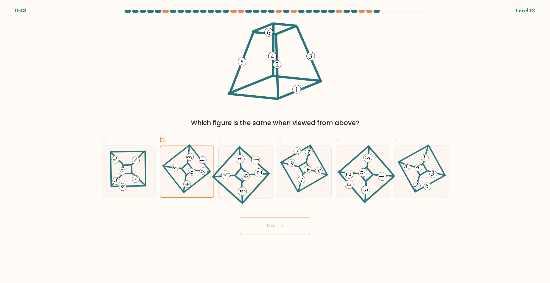
radio input "true"
click at [268, 234] on button "Next" at bounding box center [275, 225] width 70 height 17
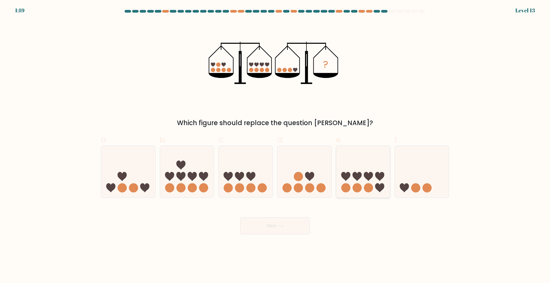
click at [366, 191] on circle at bounding box center [368, 187] width 9 height 9
click at [275, 145] on input "e." at bounding box center [275, 142] width 0 height 3
radio input "true"
drag, startPoint x: 124, startPoint y: 187, endPoint x: 184, endPoint y: 208, distance: 63.3
click at [124, 188] on icon at bounding box center [128, 171] width 54 height 45
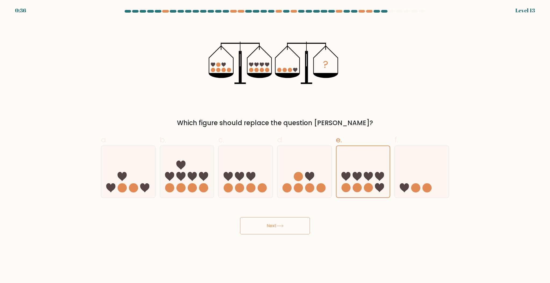
click at [275, 145] on input "a." at bounding box center [275, 142] width 0 height 3
radio input "true"
click at [272, 234] on button "Next" at bounding box center [275, 225] width 70 height 17
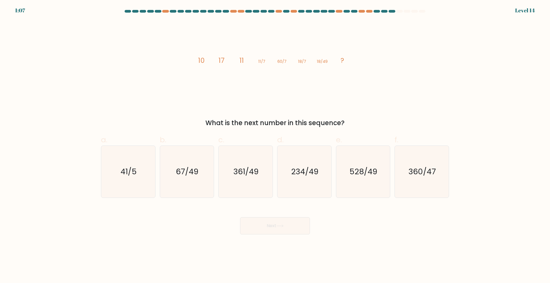
click at [508, 82] on form at bounding box center [275, 122] width 550 height 224
click at [301, 188] on icon "234/49" at bounding box center [304, 172] width 52 height 52
click at [275, 145] on input "d. 234/49" at bounding box center [275, 142] width 0 height 3
radio input "true"
click at [283, 234] on button "Next" at bounding box center [275, 225] width 70 height 17
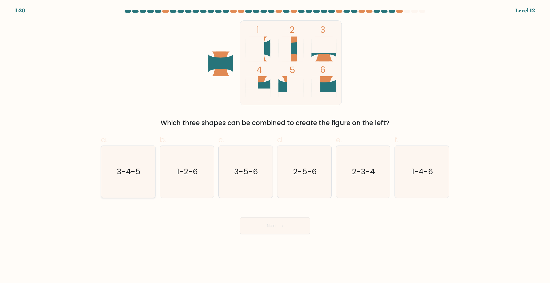
click at [134, 155] on icon "3-4-5" at bounding box center [128, 172] width 52 height 52
click at [275, 145] on input "a. 3-4-5" at bounding box center [275, 142] width 0 height 3
radio input "true"
click at [255, 177] on text "3-5-6" at bounding box center [246, 171] width 24 height 11
click at [275, 145] on input "c. 3-5-6" at bounding box center [275, 142] width 0 height 3
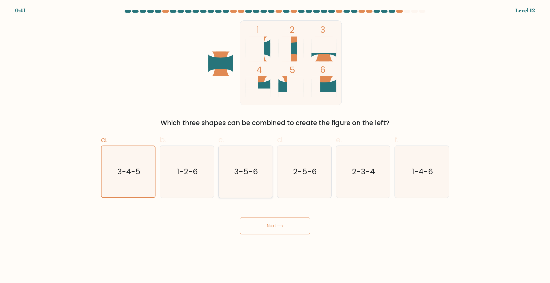
radio input "true"
click at [274, 229] on button "Next" at bounding box center [275, 225] width 70 height 17
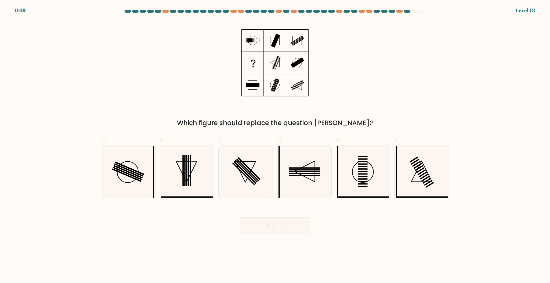
click at [493, 160] on form at bounding box center [275, 122] width 550 height 224
click at [290, 185] on icon at bounding box center [304, 172] width 52 height 52
click at [275, 145] on input "d." at bounding box center [275, 142] width 0 height 3
radio input "true"
click at [270, 234] on div "Next" at bounding box center [275, 219] width 354 height 30
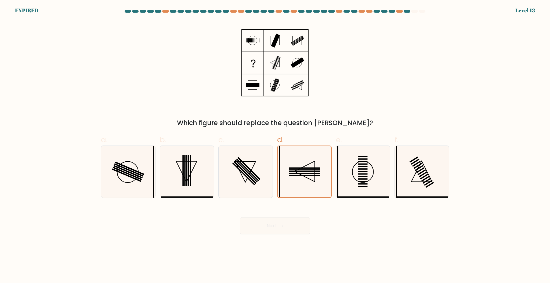
click at [270, 234] on div "Next" at bounding box center [275, 219] width 354 height 30
click at [269, 234] on div "Next" at bounding box center [275, 219] width 354 height 30
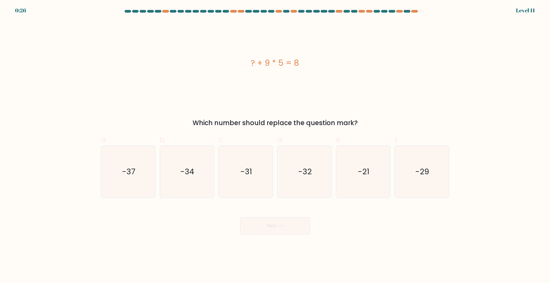
click at [476, 152] on form "a." at bounding box center [275, 122] width 550 height 224
click at [344, 185] on icon "-21" at bounding box center [363, 172] width 52 height 52
click at [275, 145] on input "e. -21" at bounding box center [275, 142] width 0 height 3
radio input "true"
click at [298, 230] on button "Next" at bounding box center [275, 225] width 70 height 17
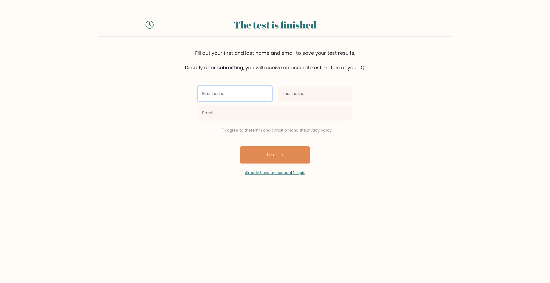
click at [238, 101] on input "text" at bounding box center [235, 93] width 74 height 15
type input "qweq"
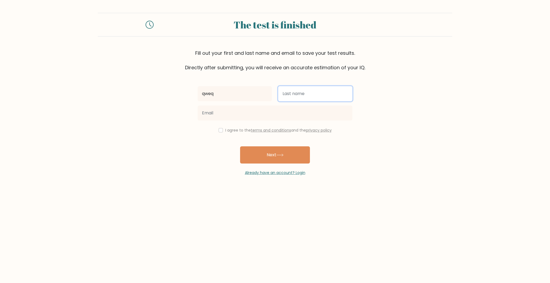
click at [295, 101] on input "text" at bounding box center [315, 93] width 74 height 15
type input "qweqwe"
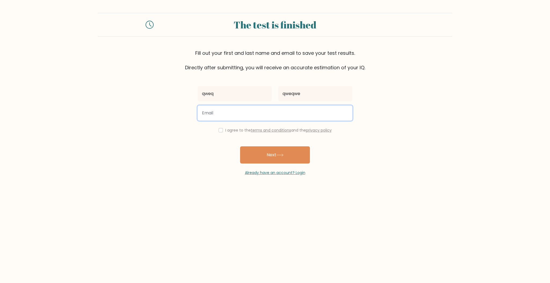
click at [265, 121] on input "email" at bounding box center [275, 112] width 155 height 15
type input "[EMAIL_ADDRESS][DOMAIN_NAME]"
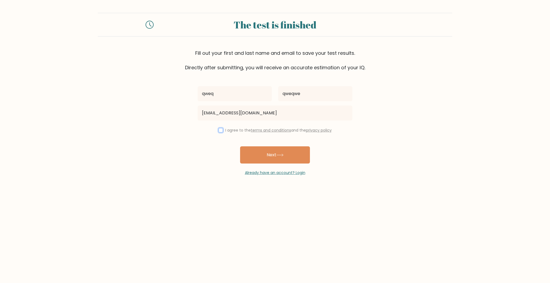
click at [218, 132] on input "checkbox" at bounding box center [220, 130] width 4 height 4
checkbox input "true"
click at [264, 163] on button "Next" at bounding box center [275, 154] width 70 height 17
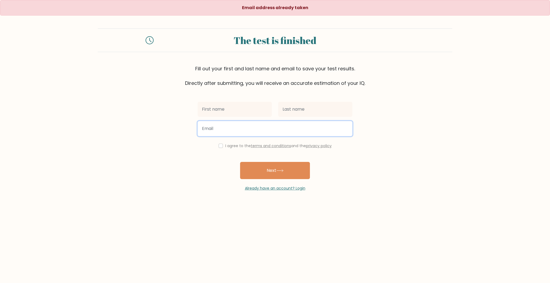
click at [257, 136] on input "email" at bounding box center [275, 128] width 155 height 15
type input "[EMAIL_ADDRESS][DOMAIN_NAME]"
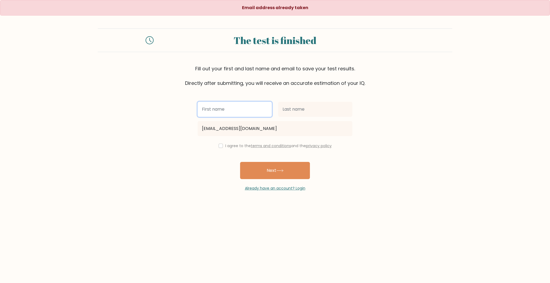
click at [233, 117] on input "text" at bounding box center [235, 109] width 74 height 15
type input "qweq"
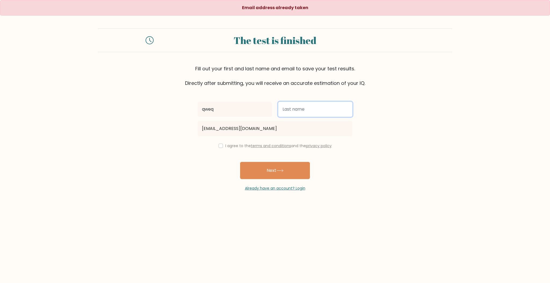
click at [288, 117] on input "text" at bounding box center [315, 109] width 74 height 15
type input "Saqar"
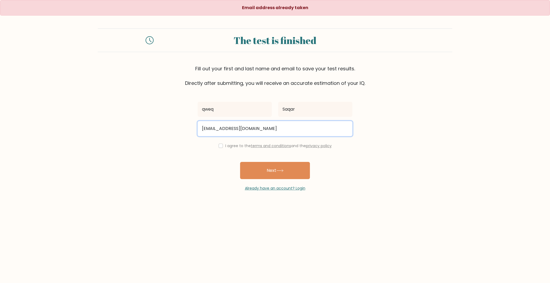
click at [259, 136] on input "[EMAIL_ADDRESS][DOMAIN_NAME]" at bounding box center [275, 128] width 155 height 15
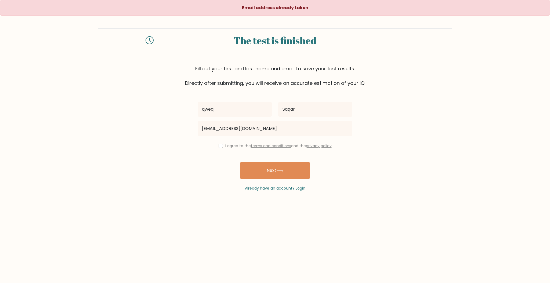
click at [193, 162] on form "The test is finished Fill out your first and last name and email to save your t…" at bounding box center [275, 109] width 550 height 163
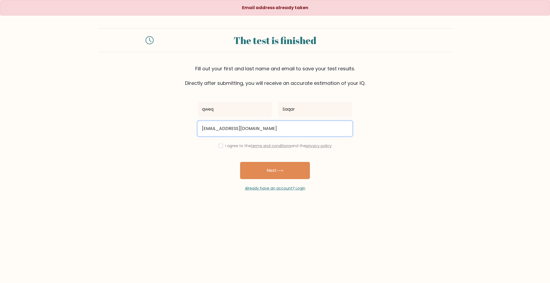
click at [259, 136] on input "[EMAIL_ADDRESS][DOMAIN_NAME]" at bounding box center [275, 128] width 155 height 15
click at [236, 136] on input "[EMAIL_ADDRESS][DOMAIN_NAME]" at bounding box center [275, 128] width 155 height 15
click at [237, 136] on input "Omarino128]9@[DOMAIN_NAME]" at bounding box center [275, 128] width 155 height 15
click at [236, 136] on input "Omarino128]9@[DOMAIN_NAME]" at bounding box center [275, 128] width 155 height 15
click at [233, 136] on input "Omarino12]9@[DOMAIN_NAME]" at bounding box center [275, 128] width 155 height 15
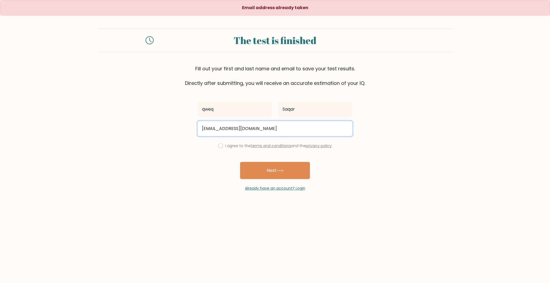
click at [230, 136] on input "[EMAIL_ADDRESS][DOMAIN_NAME]" at bounding box center [275, 128] width 155 height 15
type input "[EMAIL_ADDRESS][DOMAIN_NAME]"
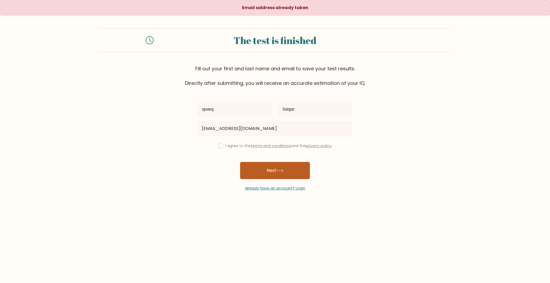
click at [254, 179] on button "Next" at bounding box center [275, 170] width 70 height 17
click at [209, 149] on div "I agree to the terms and conditions and the privacy policy" at bounding box center [274, 146] width 161 height 6
click at [253, 179] on button "Next" at bounding box center [275, 170] width 70 height 17
click at [210, 149] on div "I agree to the terms and conditions and the privacy policy" at bounding box center [274, 146] width 161 height 6
click at [218, 148] on input "checkbox" at bounding box center [220, 146] width 4 height 4
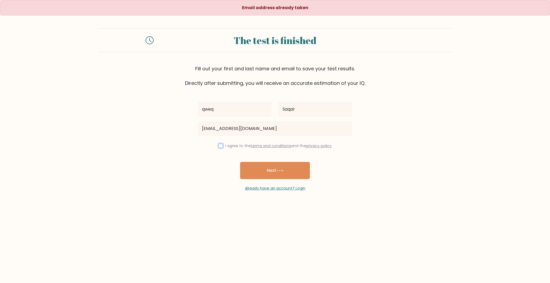
checkbox input "true"
click at [261, 179] on button "Next" at bounding box center [275, 170] width 70 height 17
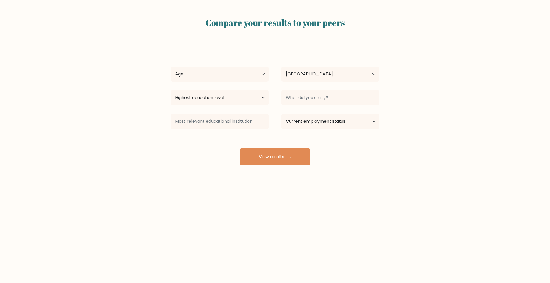
select select "AE"
click at [242, 82] on select "Age Under [DEMOGRAPHIC_DATA] [DEMOGRAPHIC_DATA] [DEMOGRAPHIC_DATA] [DEMOGRAPHIC…" at bounding box center [220, 74] width 98 height 15
select select "18_24"
click at [171, 82] on select "Age Under [DEMOGRAPHIC_DATA] [DEMOGRAPHIC_DATA] [DEMOGRAPHIC_DATA] [DEMOGRAPHIC…" at bounding box center [220, 74] width 98 height 15
click at [231, 105] on select "Highest education level No schooling Primary Lower Secondary Upper Secondary Oc…" at bounding box center [220, 97] width 98 height 15
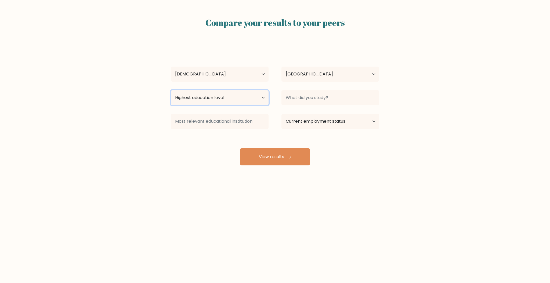
select select "primary"
click at [171, 105] on select "Highest education level No schooling Primary Lower Secondary Upper Secondary Oc…" at bounding box center [220, 97] width 98 height 15
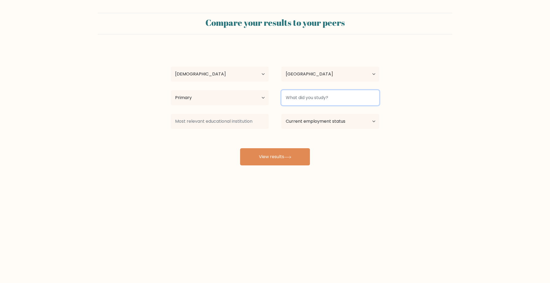
click at [290, 105] on input at bounding box center [330, 97] width 98 height 15
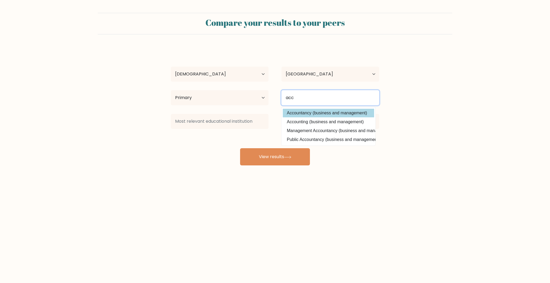
type input "acc"
click at [310, 143] on div "qweq Saqar Age Under [DEMOGRAPHIC_DATA] [DEMOGRAPHIC_DATA] [DEMOGRAPHIC_DATA] […" at bounding box center [274, 106] width 215 height 118
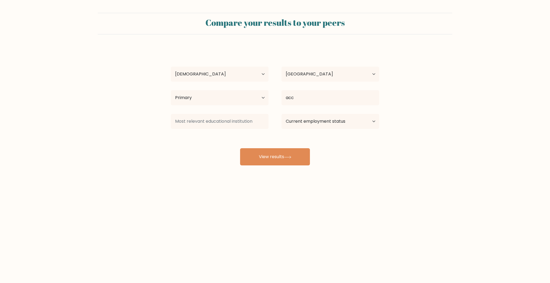
click at [311, 105] on div "qweq Saqar Age Under [DEMOGRAPHIC_DATA] [DEMOGRAPHIC_DATA] [DEMOGRAPHIC_DATA] […" at bounding box center [274, 106] width 215 height 118
click at [313, 82] on select "Country [GEOGRAPHIC_DATA] [GEOGRAPHIC_DATA] [GEOGRAPHIC_DATA] [US_STATE] [GEOGR…" at bounding box center [330, 74] width 98 height 15
select select "TW"
click at [283, 82] on select "Country [GEOGRAPHIC_DATA] [GEOGRAPHIC_DATA] [GEOGRAPHIC_DATA] [US_STATE] [GEOGR…" at bounding box center [330, 74] width 98 height 15
click at [315, 129] on select "Current employment status Employed Student Retired Other / prefer not to answer" at bounding box center [330, 121] width 98 height 15
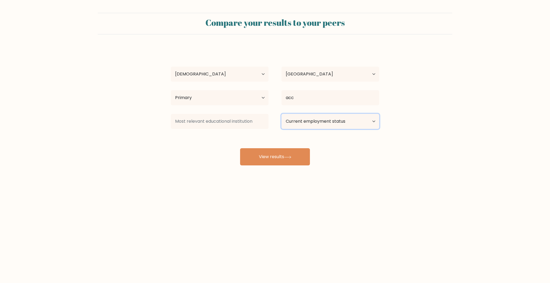
select select "student"
click at [283, 129] on select "Current employment status Employed Student Retired Other / prefer not to answer" at bounding box center [330, 121] width 98 height 15
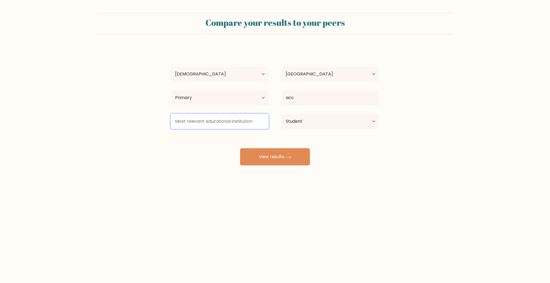
click at [250, 129] on input at bounding box center [220, 121] width 98 height 15
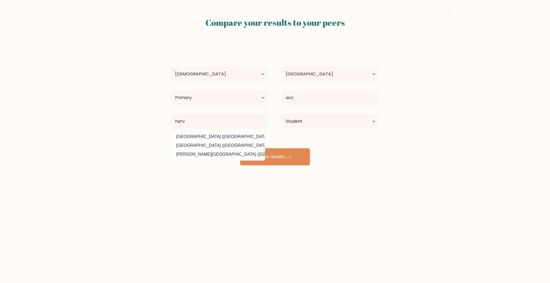
click at [218, 165] on div "qweq Saqar Age Under 18 years old 18-24 years old 25-34 years old 35-44 years o…" at bounding box center [274, 106] width 215 height 118
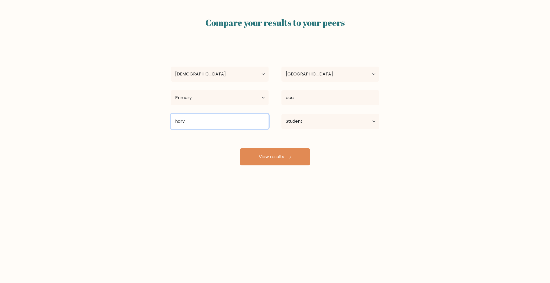
click at [219, 129] on input "harv" at bounding box center [220, 121] width 98 height 15
type input "Harvard University"
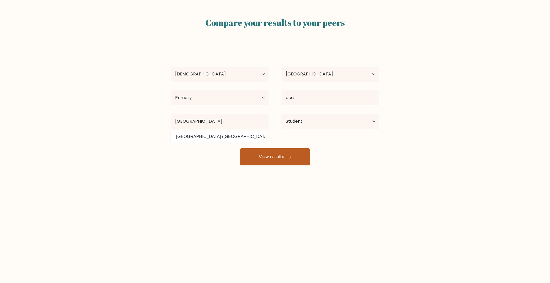
click at [267, 165] on button "View results" at bounding box center [275, 156] width 70 height 17
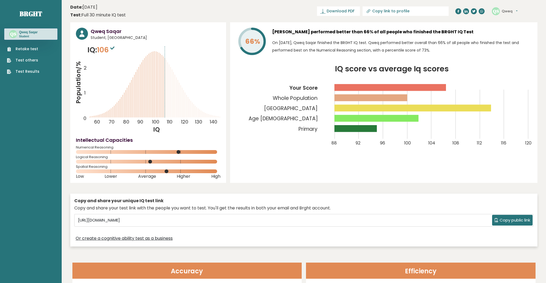
click at [515, 14] on button "Qweq" at bounding box center [510, 11] width 16 height 5
click at [514, 46] on link "Logout" at bounding box center [515, 43] width 27 height 8
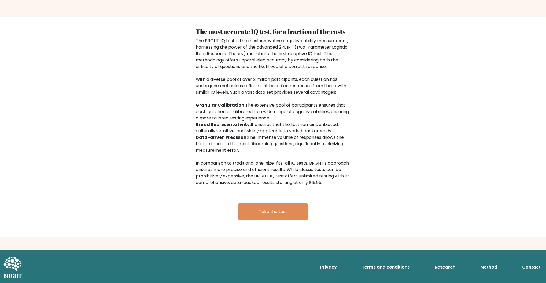
scroll to position [1002, 0]
drag, startPoint x: 143, startPoint y: 140, endPoint x: 97, endPoint y: 26, distance: 122.6
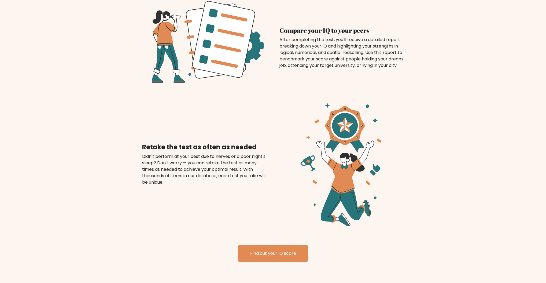
scroll to position [0, 0]
